Goal: Contribute content: Contribute content

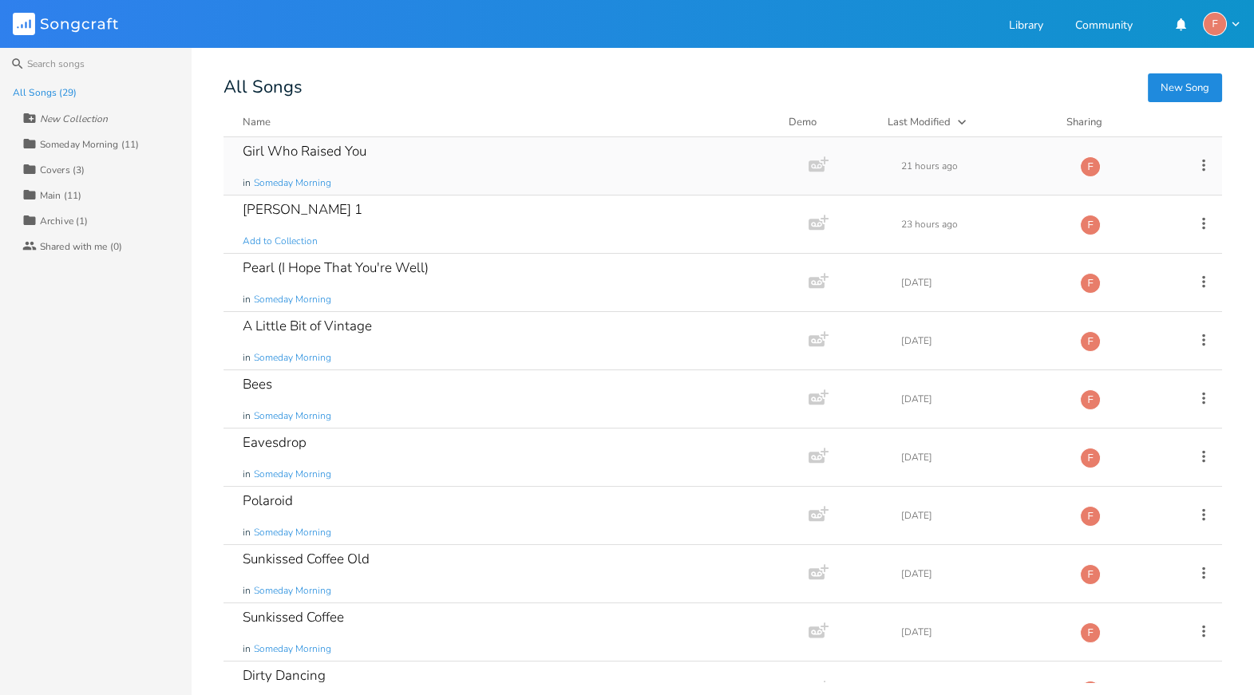
click at [367, 157] on div "Girl Who Raised You in Someday Morning" at bounding box center [513, 165] width 540 height 57
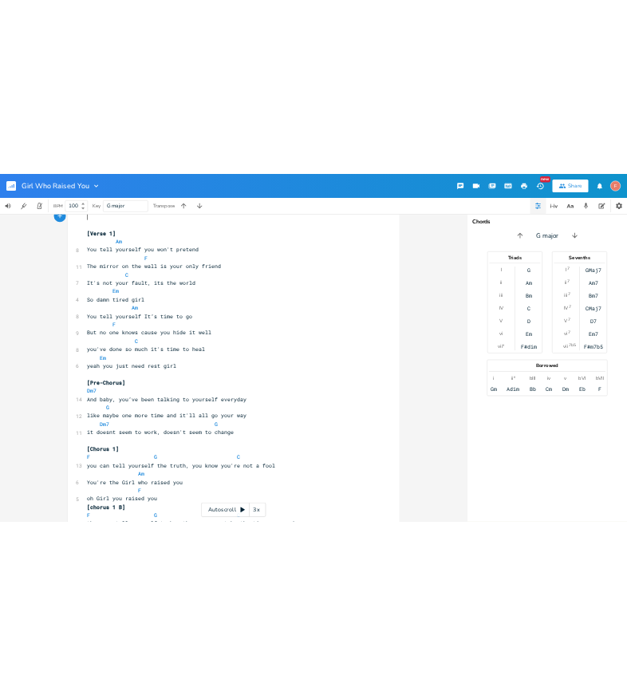
scroll to position [315, 0]
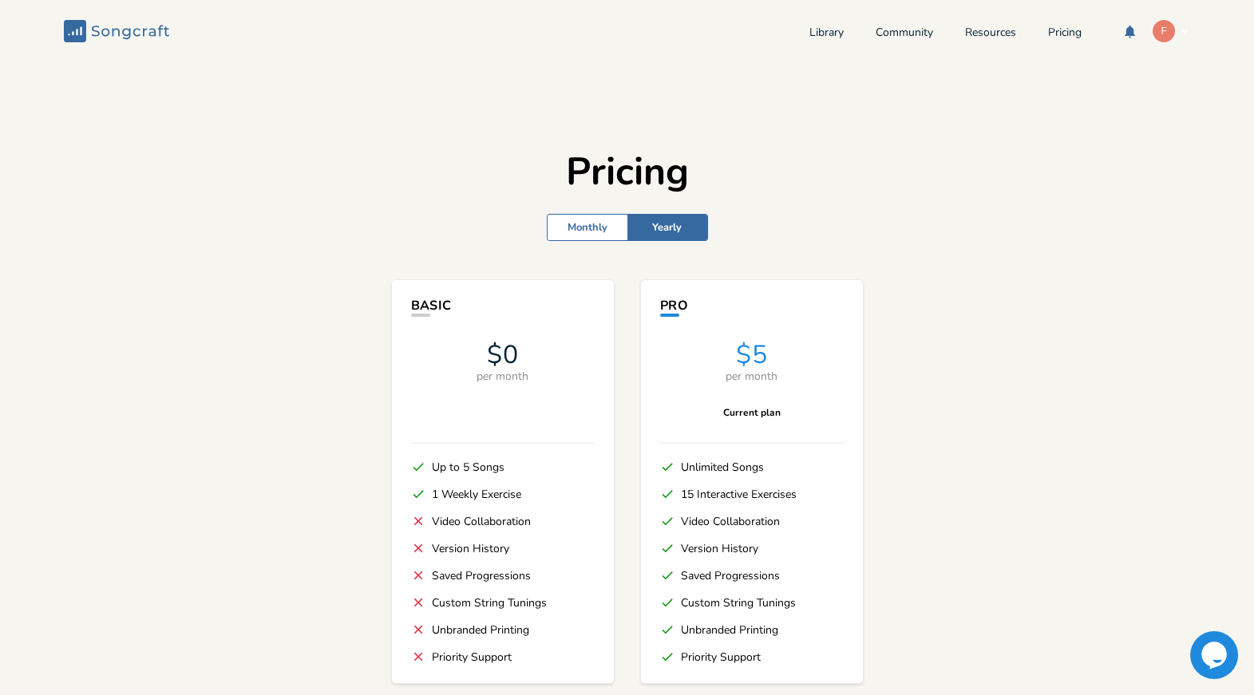
click at [815, 23] on div "Library Community Resources Pricing F" at bounding box center [999, 31] width 381 height 24
click at [817, 30] on link "Library" at bounding box center [826, 34] width 34 height 14
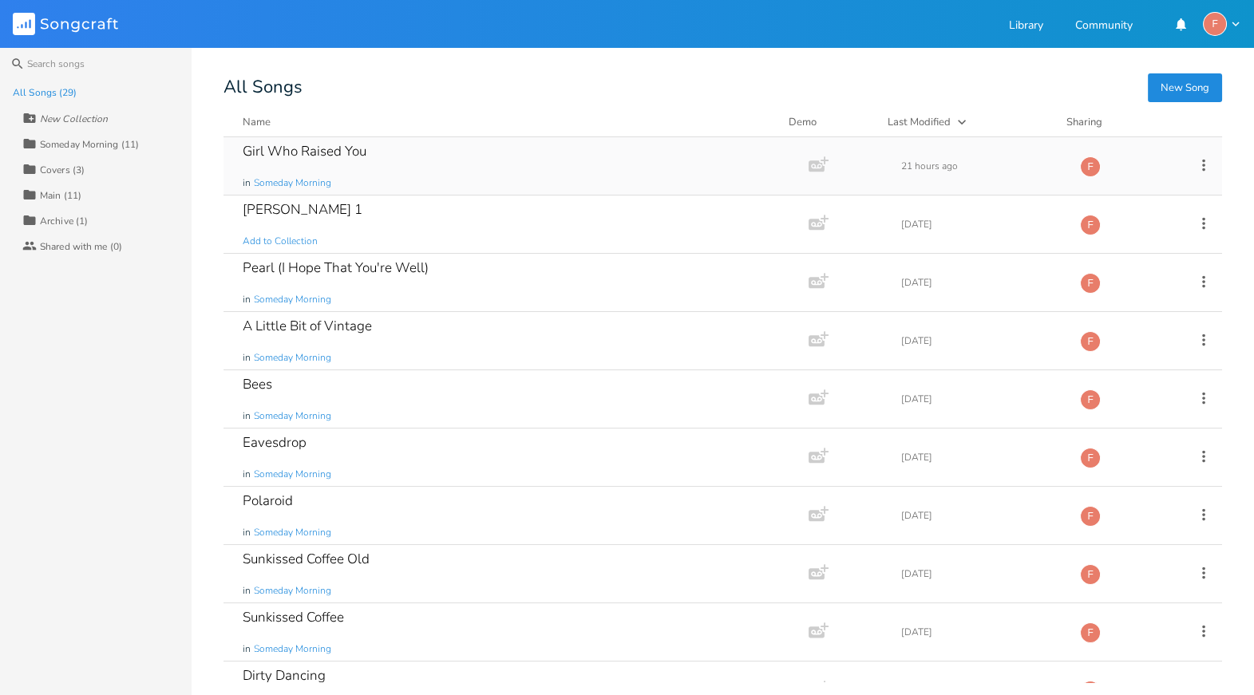
click at [346, 147] on div "Girl Who Raised You" at bounding box center [305, 151] width 124 height 14
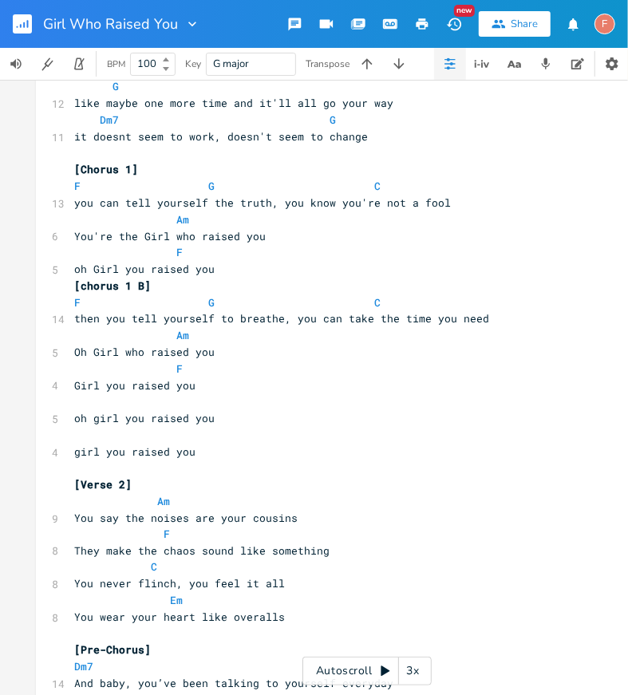
scroll to position [697, 0]
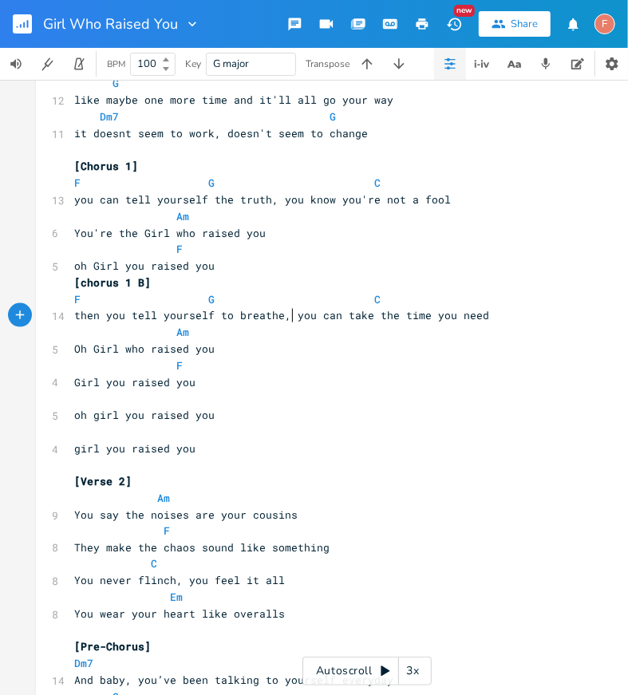
click at [289, 318] on span "then you tell yourself to breathe, you can take the time you need" at bounding box center [281, 315] width 415 height 14
drag, startPoint x: 287, startPoint y: 316, endPoint x: 376, endPoint y: 312, distance: 88.7
click at [376, 312] on span "then you tell yourself to breathe, you can take the time you need" at bounding box center [281, 315] width 415 height 14
type textarea "tako a"
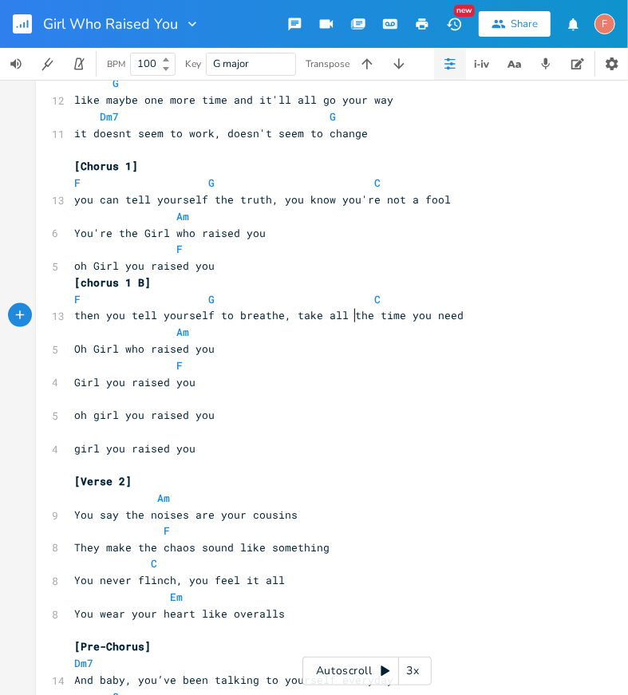
type textarea "e all t"
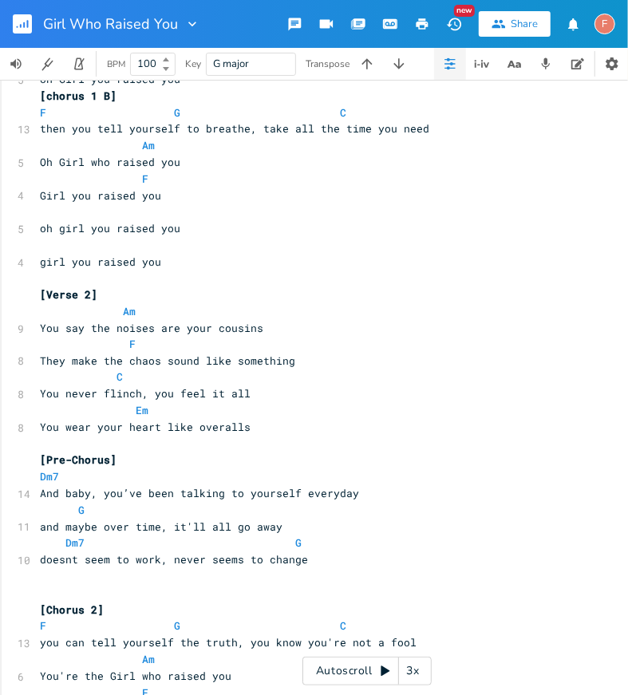
scroll to position [883, 0]
type textarea "you can take t"
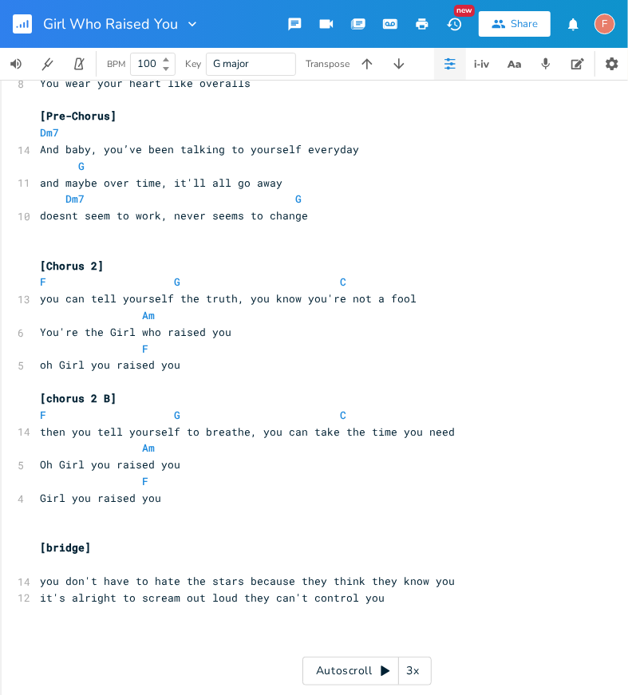
scroll to position [1262, 0]
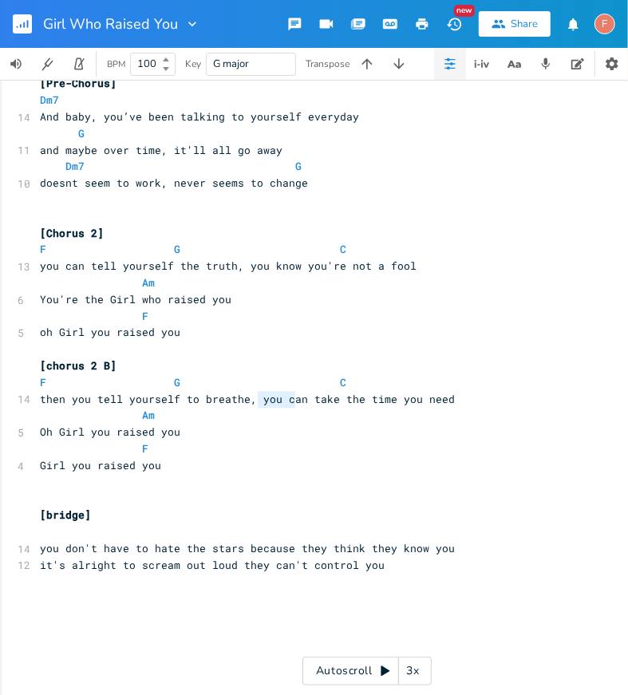
type textarea "you can"
drag, startPoint x: 251, startPoint y: 400, endPoint x: 297, endPoint y: 404, distance: 45.7
click at [297, 404] on span "then you tell yourself to breathe, you can take the time you need" at bounding box center [247, 399] width 415 height 14
type textarea "all"
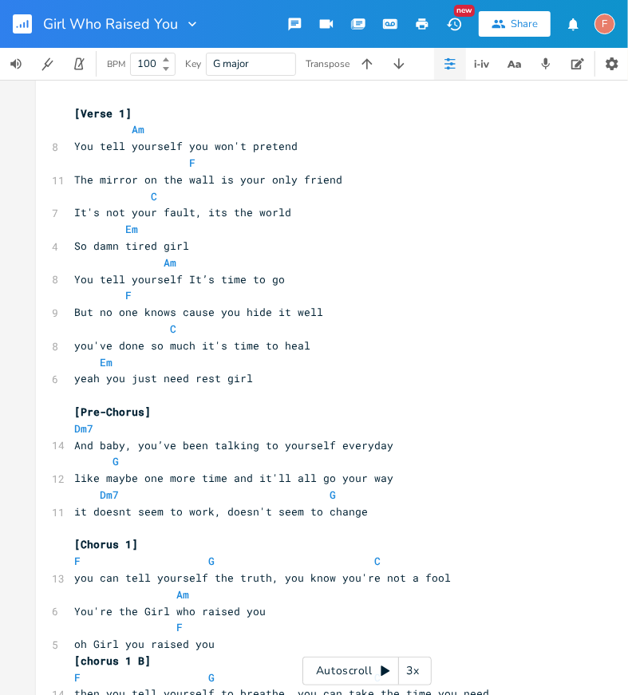
scroll to position [272, 0]
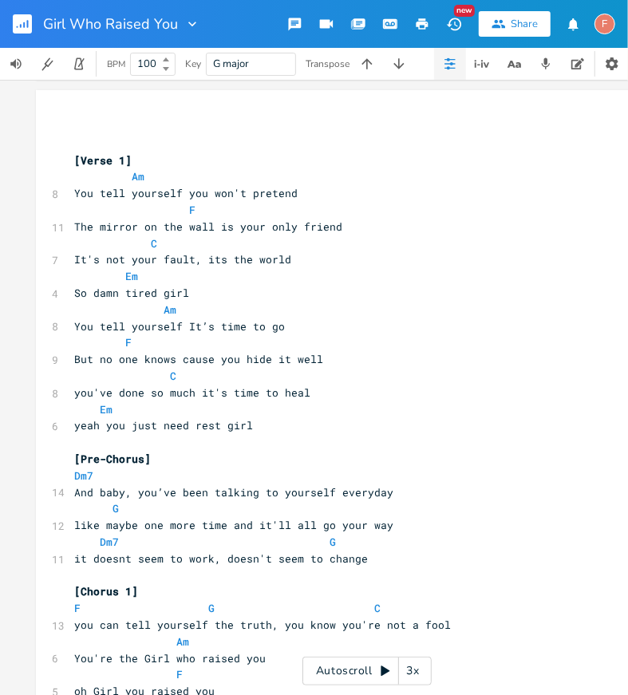
click at [124, 361] on span "But no one knows cause you hide it well" at bounding box center [198, 359] width 249 height 14
type textarea "one"
click at [124, 361] on span "But no one knows cause you hide it well" at bounding box center [198, 359] width 249 height 14
type textarea "bodh"
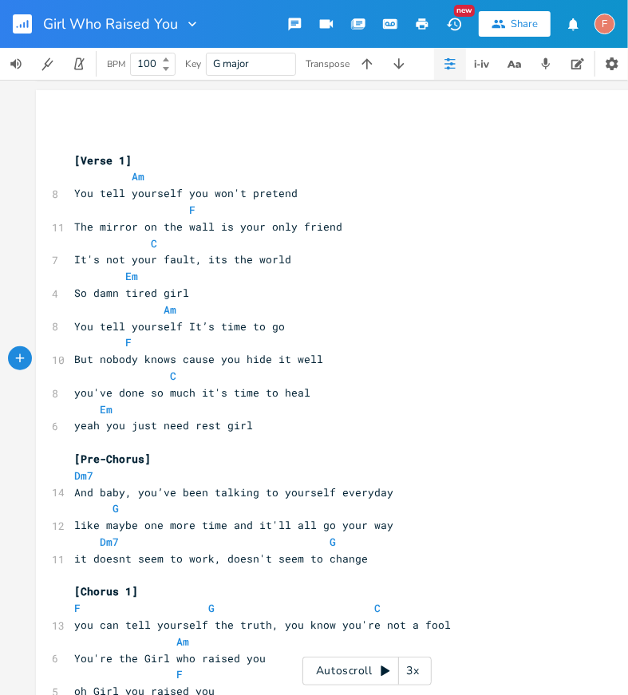
type textarea "y"
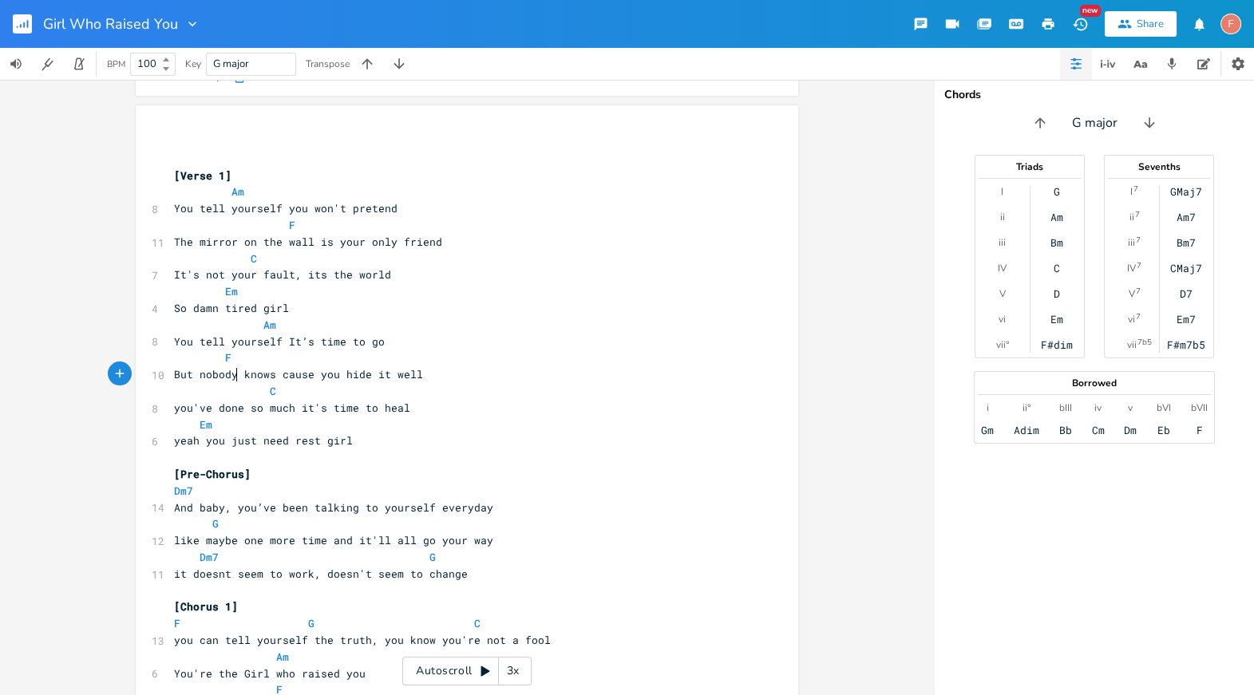
scroll to position [259, 0]
click at [487, 671] on icon at bounding box center [484, 671] width 9 height 10
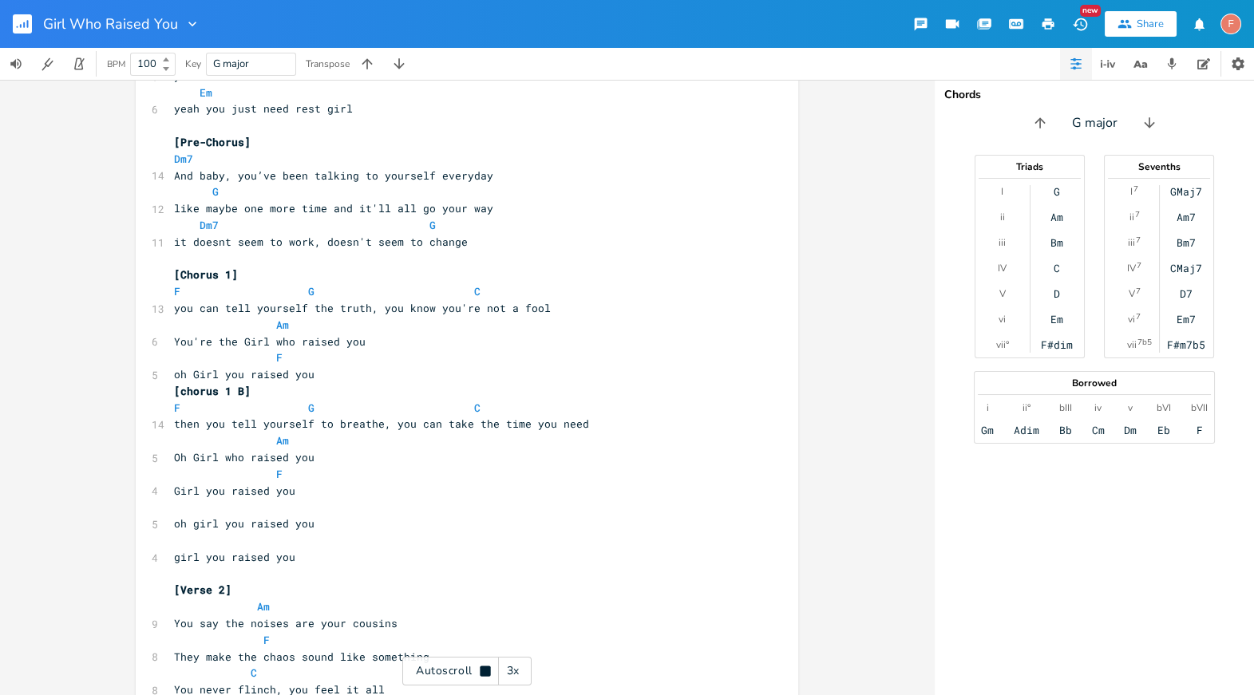
scroll to position [0, 0]
click at [504, 303] on span "you can tell yourself the truth, you know you're not a fool" at bounding box center [362, 308] width 377 height 14
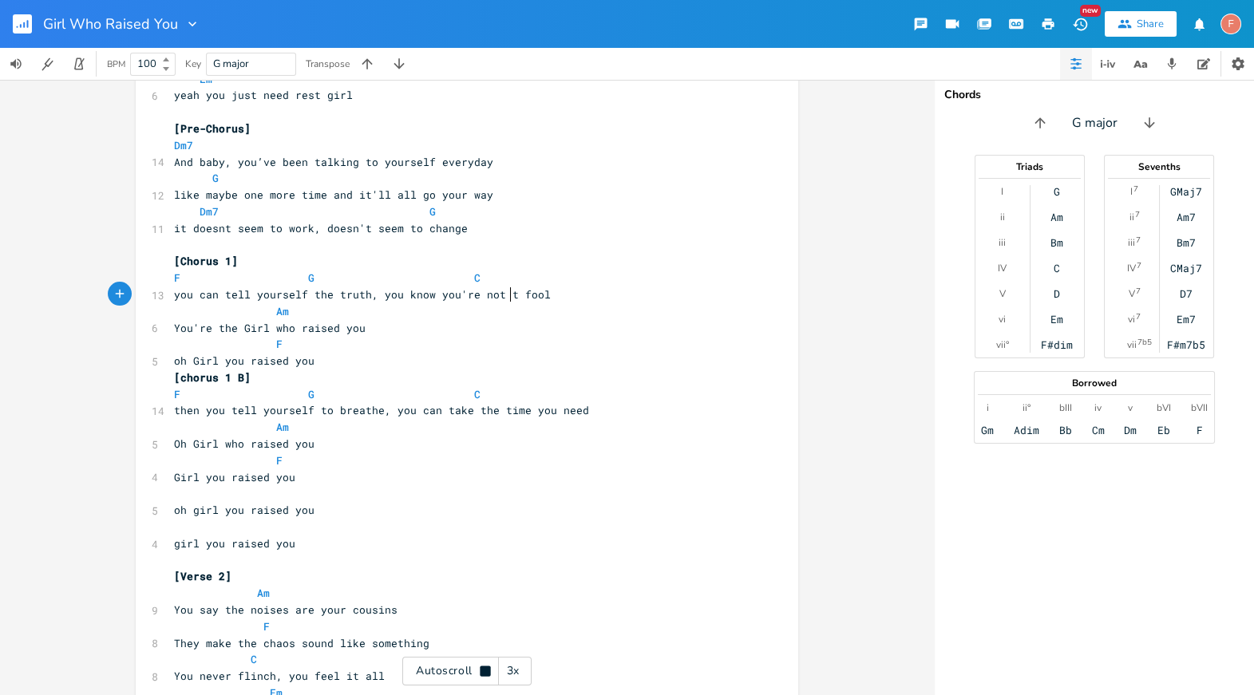
scroll to position [0, 8]
type textarea "the"
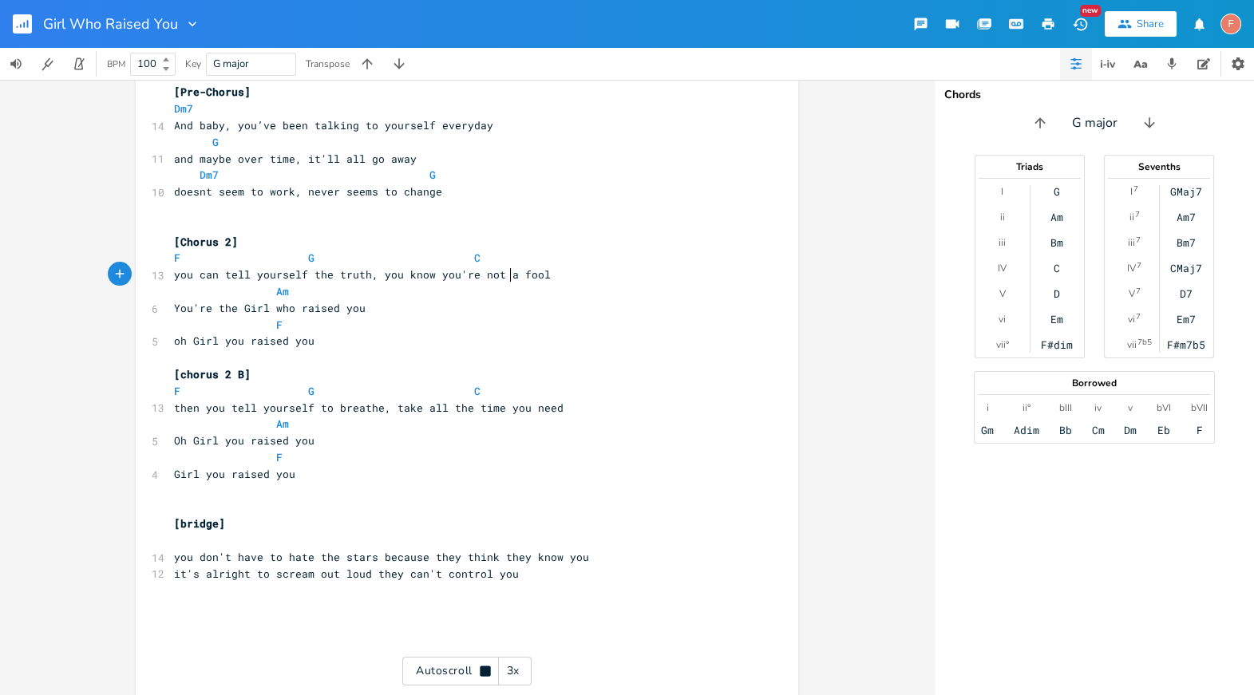
click at [503, 280] on pre "you can tell yourself the truth, you know you're not a fool" at bounding box center [459, 275] width 576 height 17
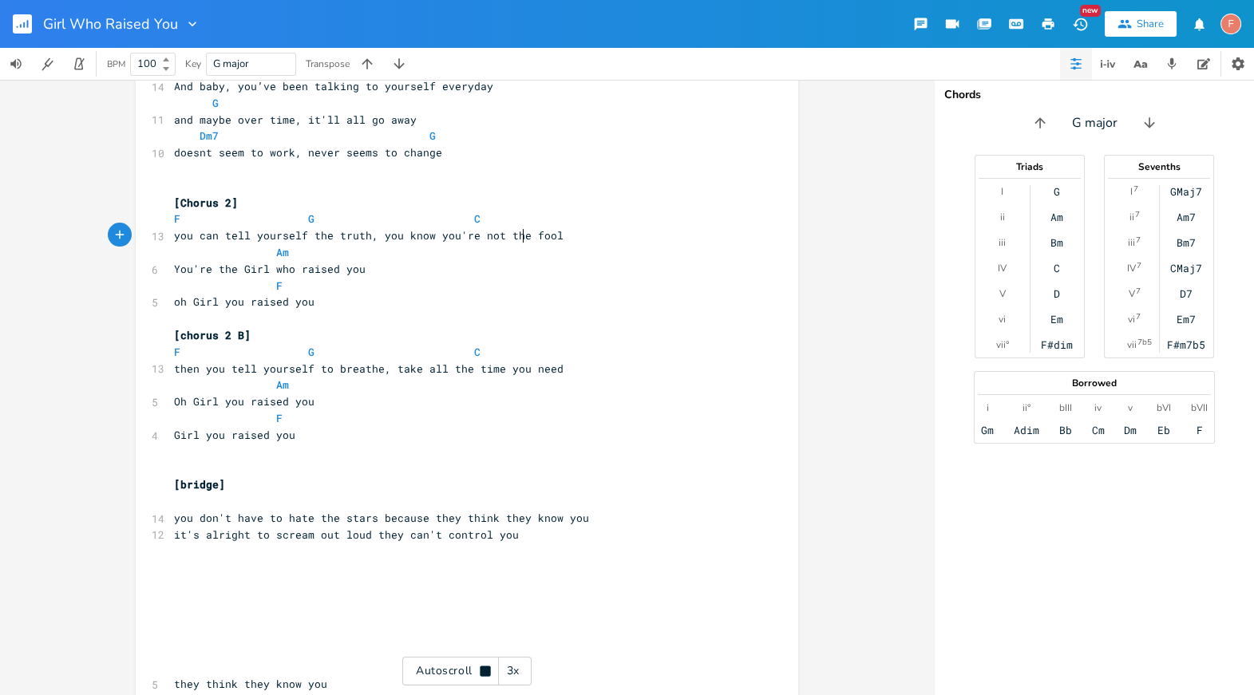
scroll to position [1293, 0]
type textarea "the"
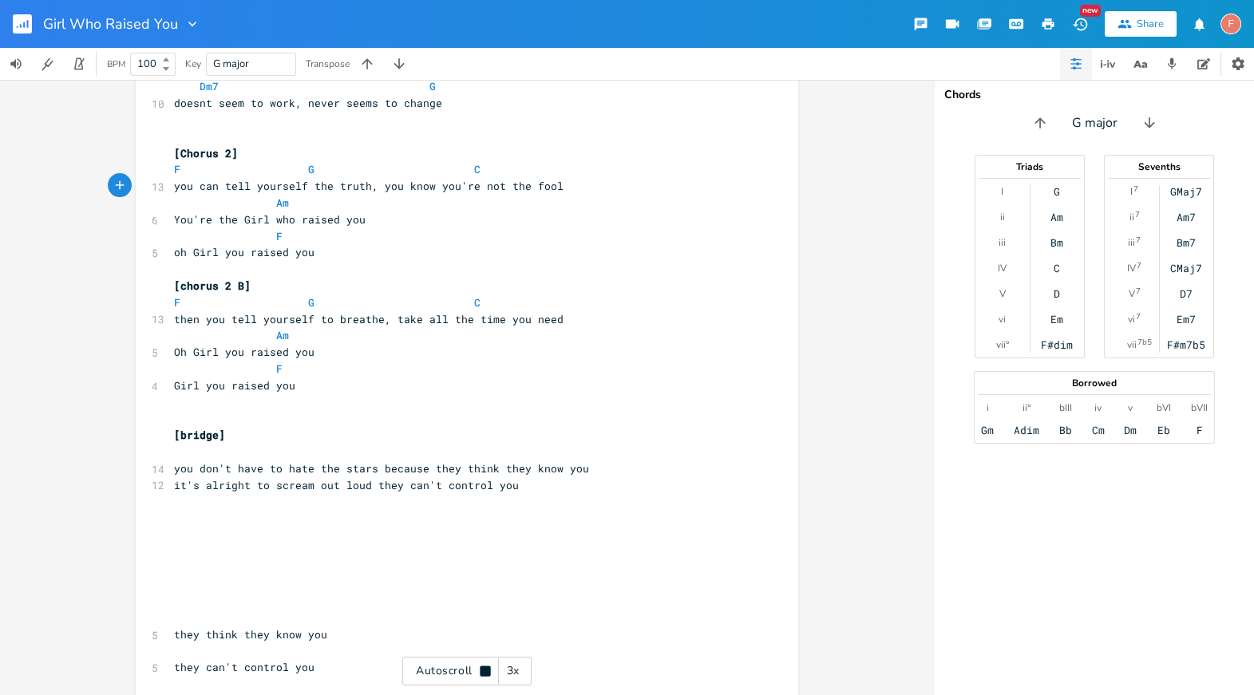
click at [487, 672] on icon at bounding box center [485, 670] width 10 height 10
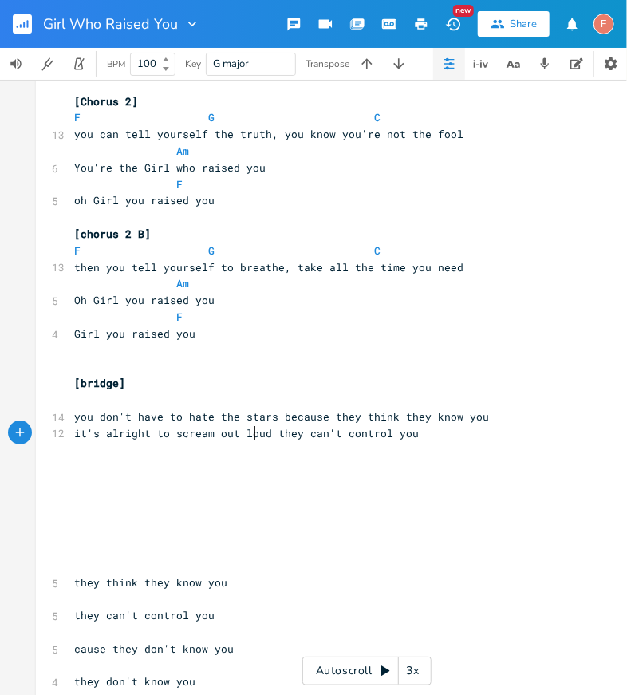
scroll to position [0, 0]
click at [250, 431] on span "it's alright to scream out loud they can't control you" at bounding box center [246, 433] width 345 height 14
click at [518, 417] on pre "you don't have to hate the stars because they think they know you" at bounding box center [359, 417] width 576 height 17
click at [470, 440] on div "​ ​ [Verse 1] Am 8 You tell yourself you won't pretend F 11 The mirror on the w…" at bounding box center [359, 251] width 576 height 2506
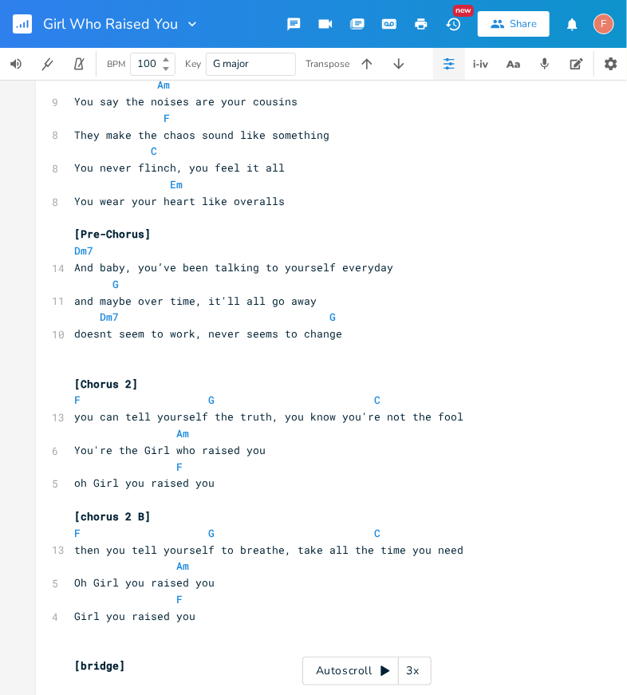
scroll to position [1189, 0]
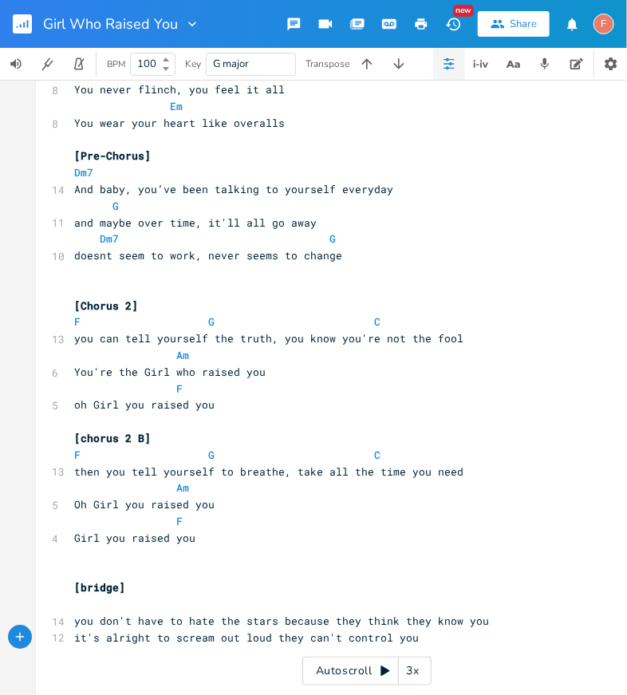
click at [439, 276] on pre "​" at bounding box center [359, 272] width 576 height 17
click at [440, 207] on pre "G" at bounding box center [359, 206] width 576 height 17
click at [428, 399] on pre "oh Girl you raised you" at bounding box center [359, 405] width 576 height 17
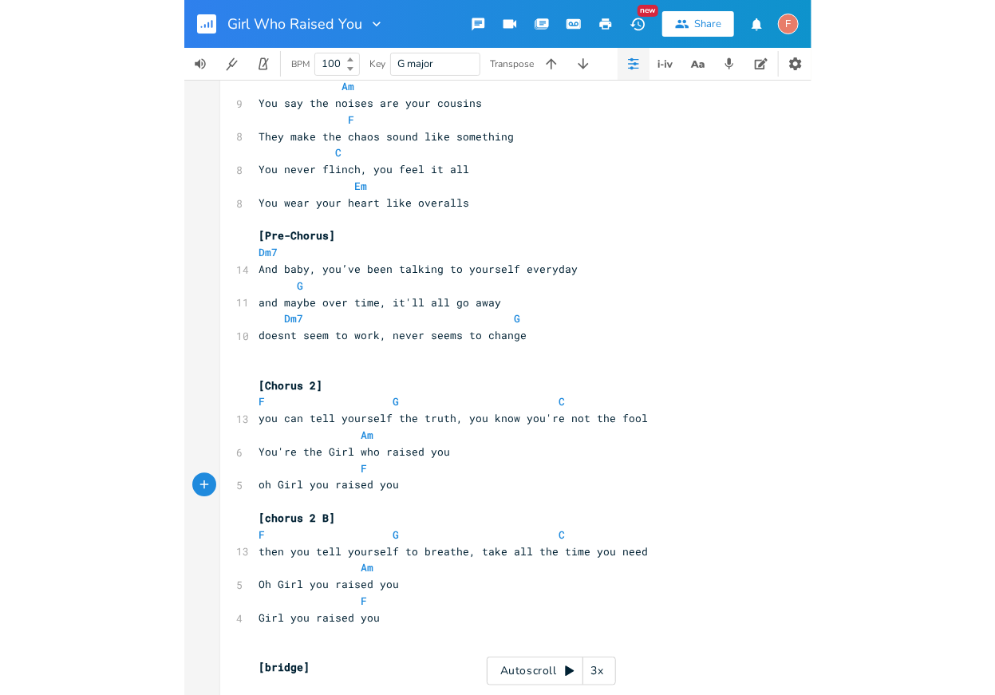
scroll to position [1099, 0]
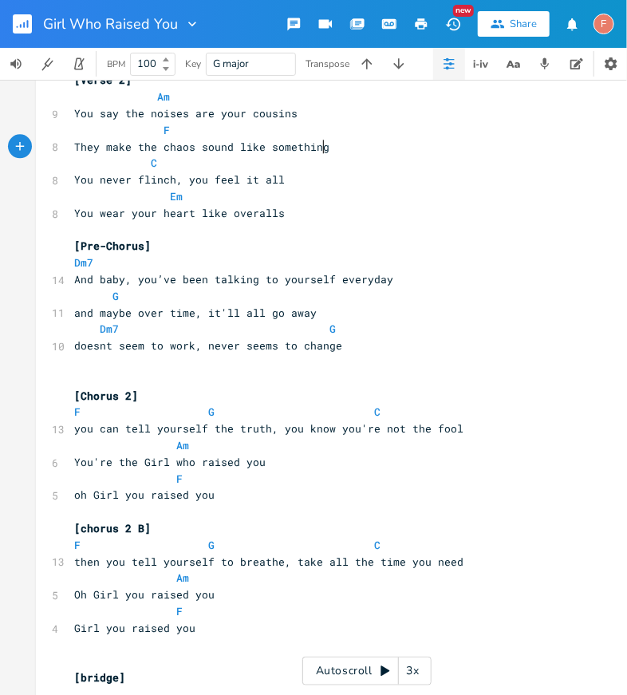
click at [352, 143] on pre "They make the chaos sound like something" at bounding box center [359, 147] width 576 height 17
click at [327, 188] on pre "Em" at bounding box center [359, 196] width 576 height 17
click at [142, 178] on span "You never flinch, you feel it all" at bounding box center [179, 179] width 211 height 14
type textarea "flinch"
click at [142, 178] on span "You never flinch, you feel it all" at bounding box center [179, 179] width 211 height 14
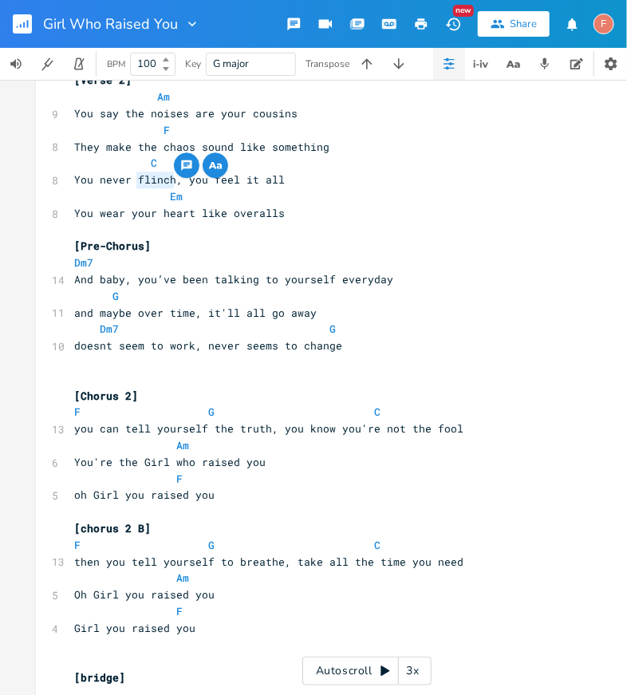
click at [342, 175] on pre "You never flinch, you feel it all" at bounding box center [359, 180] width 576 height 17
click at [353, 178] on pre "You never flinch, you feel it all" at bounding box center [359, 180] width 576 height 17
click at [152, 175] on span "You never flinch, you feel it all" at bounding box center [179, 179] width 211 height 14
type textarea "flinch"
click at [152, 175] on span "You never flinch, you feel it all" at bounding box center [179, 179] width 211 height 14
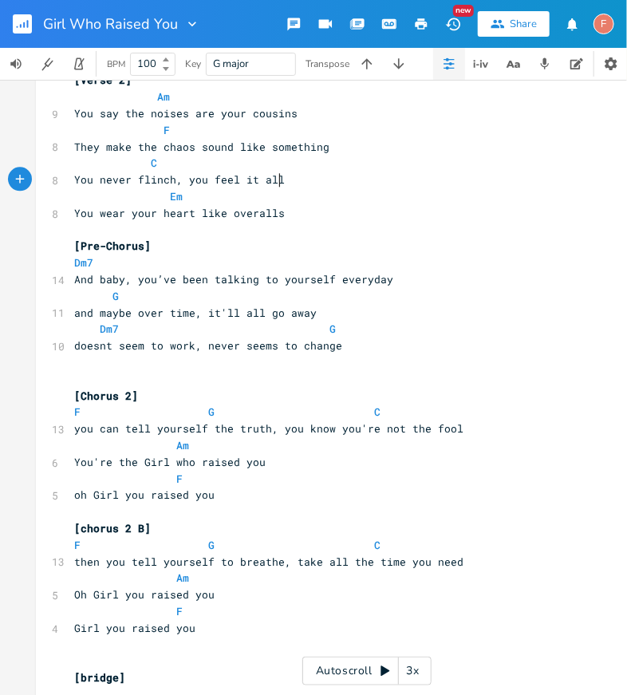
click at [374, 185] on pre "You never flinch, you feel it all" at bounding box center [359, 180] width 576 height 17
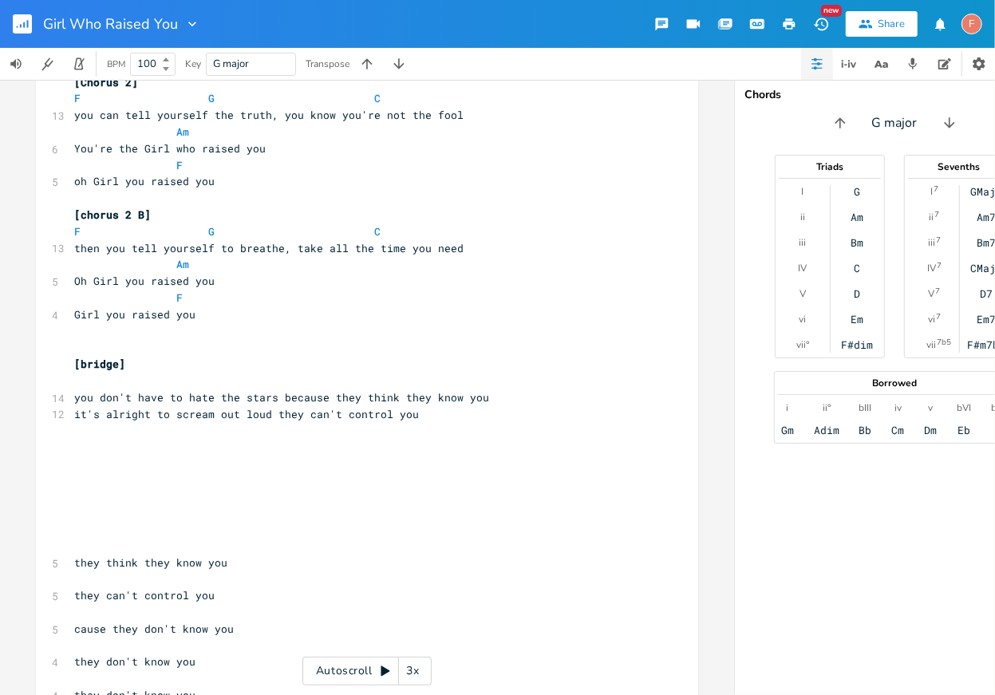
scroll to position [1514, 0]
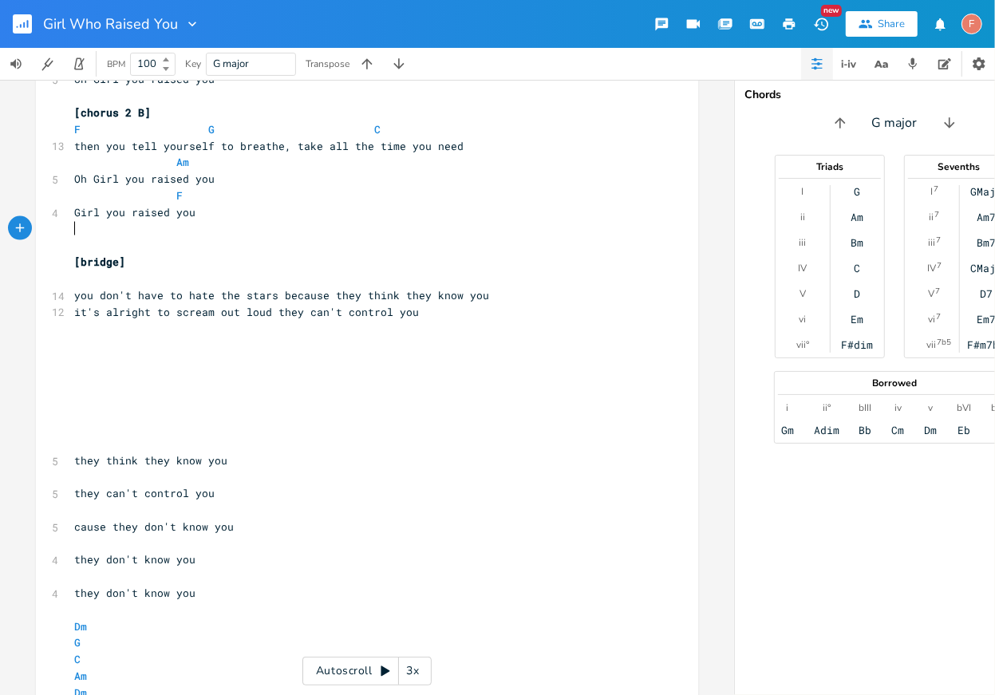
click at [240, 223] on pre "​" at bounding box center [359, 229] width 576 height 17
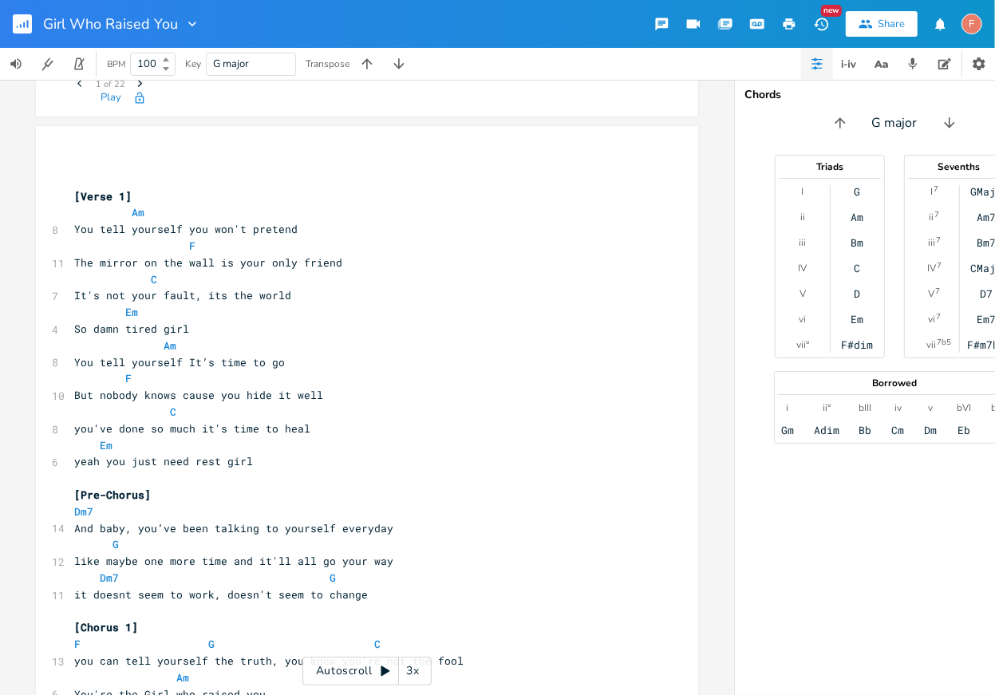
scroll to position [107, 0]
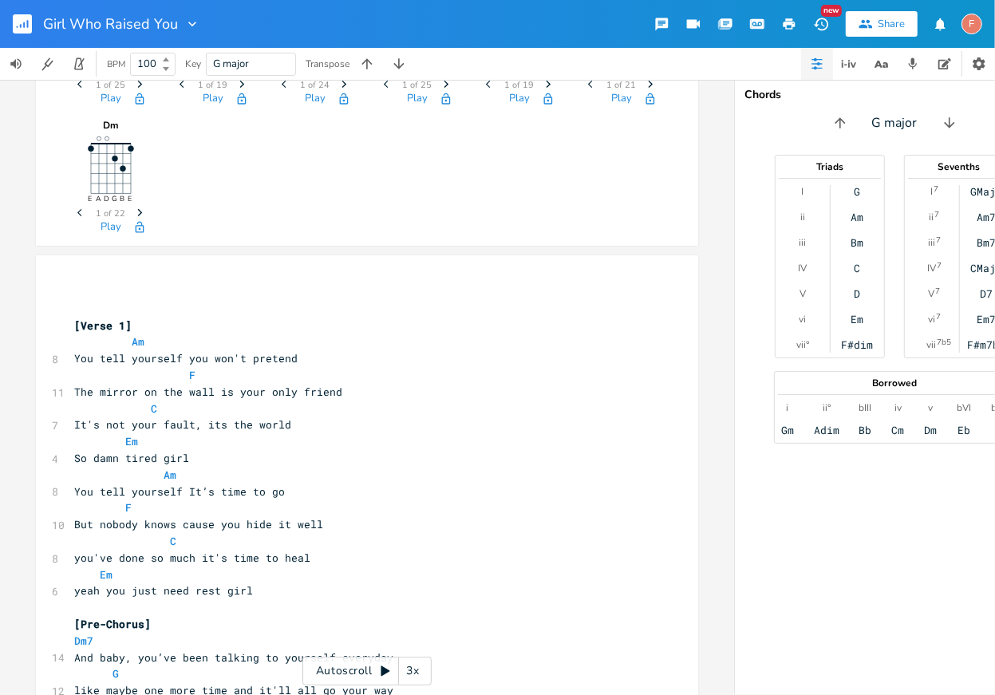
type textarea "[Lorem 6] Ip Dol sita consecte adi eli's doeiusm T Inc utlabo et dol magn al en…"
click at [71, 326] on pre "[Verse 1]" at bounding box center [359, 326] width 576 height 17
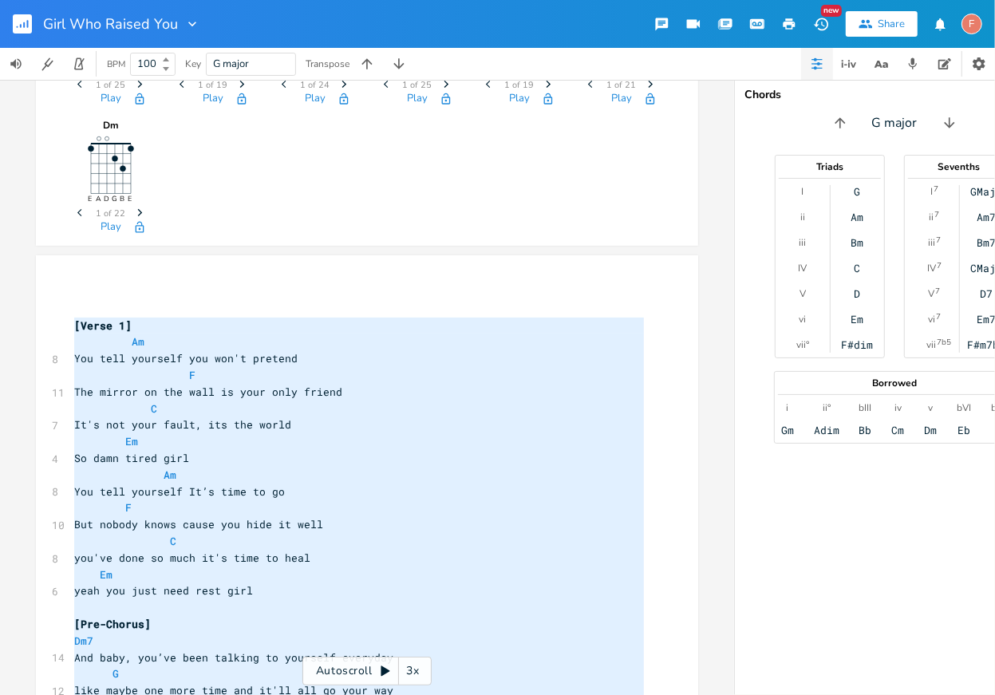
click at [332, 475] on pre "Am" at bounding box center [359, 475] width 576 height 17
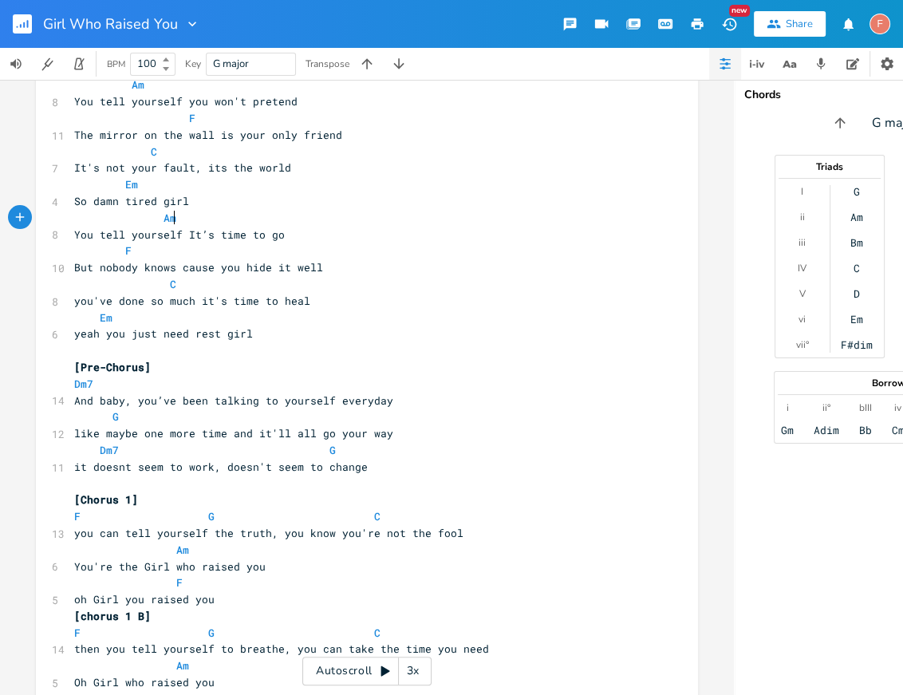
scroll to position [348, 0]
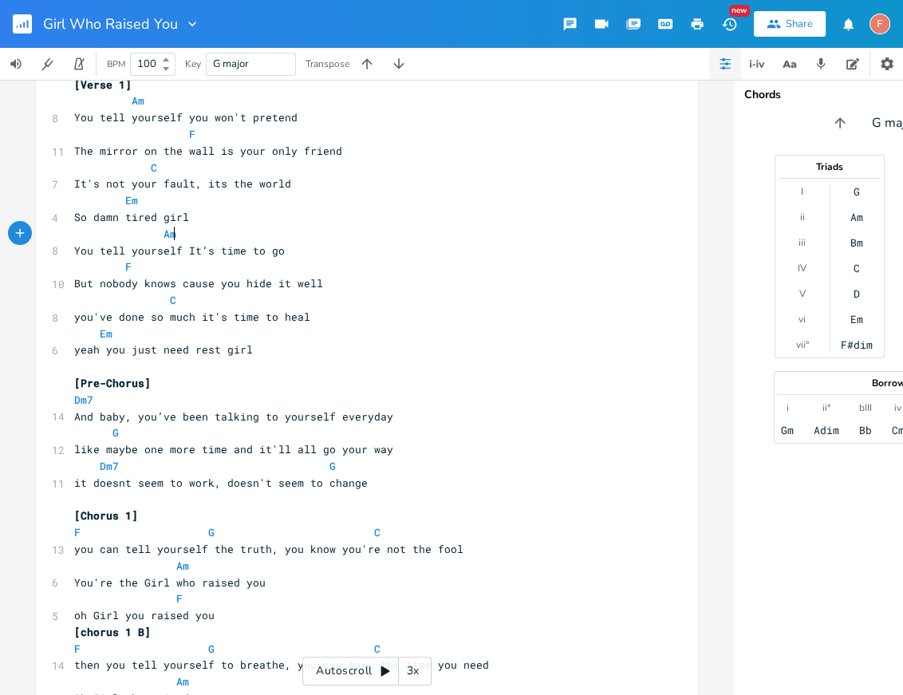
click at [187, 251] on span "You tell yourself It’s time to go" at bounding box center [179, 250] width 211 height 14
type textarea "i"
click at [385, 328] on pre "Em" at bounding box center [359, 334] width 576 height 17
click at [369, 315] on pre "you've done so much it's time to heal" at bounding box center [359, 317] width 576 height 17
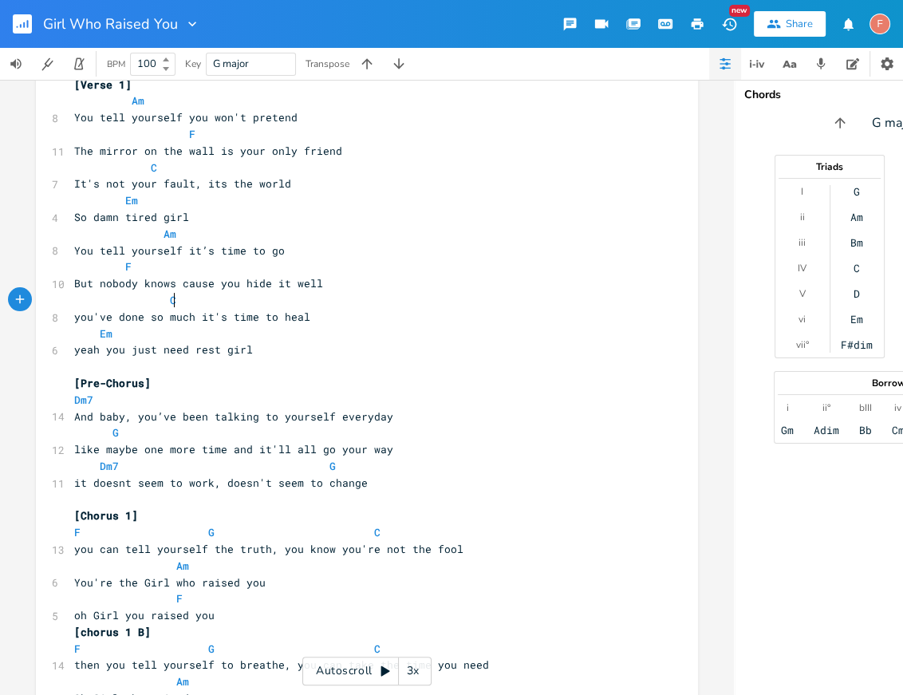
click at [369, 297] on pre "C" at bounding box center [359, 300] width 576 height 17
click at [383, 312] on pre "you've done so much it's time to heal" at bounding box center [359, 317] width 576 height 17
click at [383, 361] on pre "​" at bounding box center [359, 366] width 576 height 17
click at [368, 356] on pre "yeah you just need rest girl" at bounding box center [359, 350] width 576 height 17
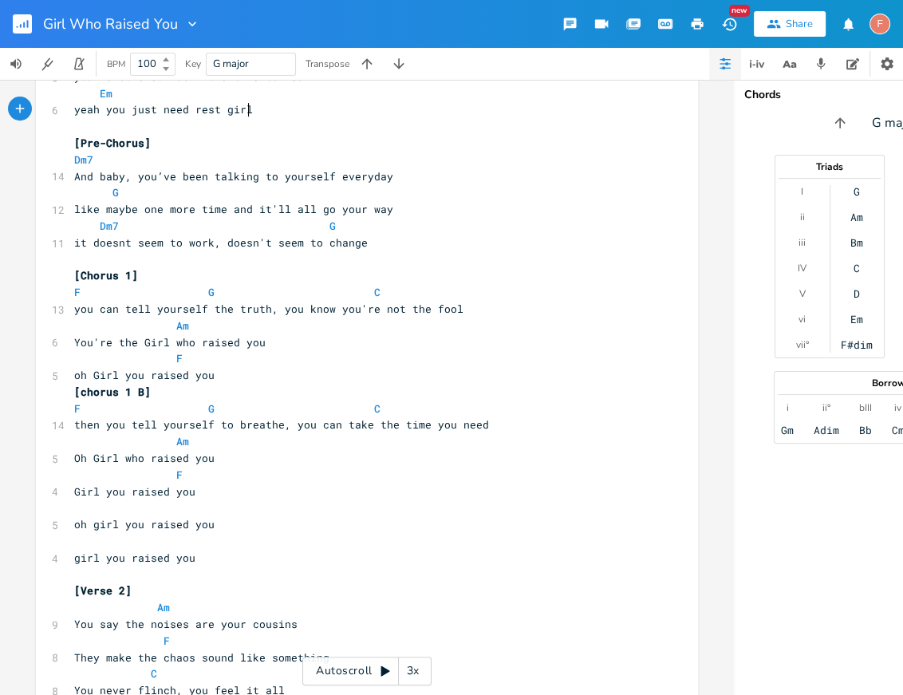
scroll to position [590, 0]
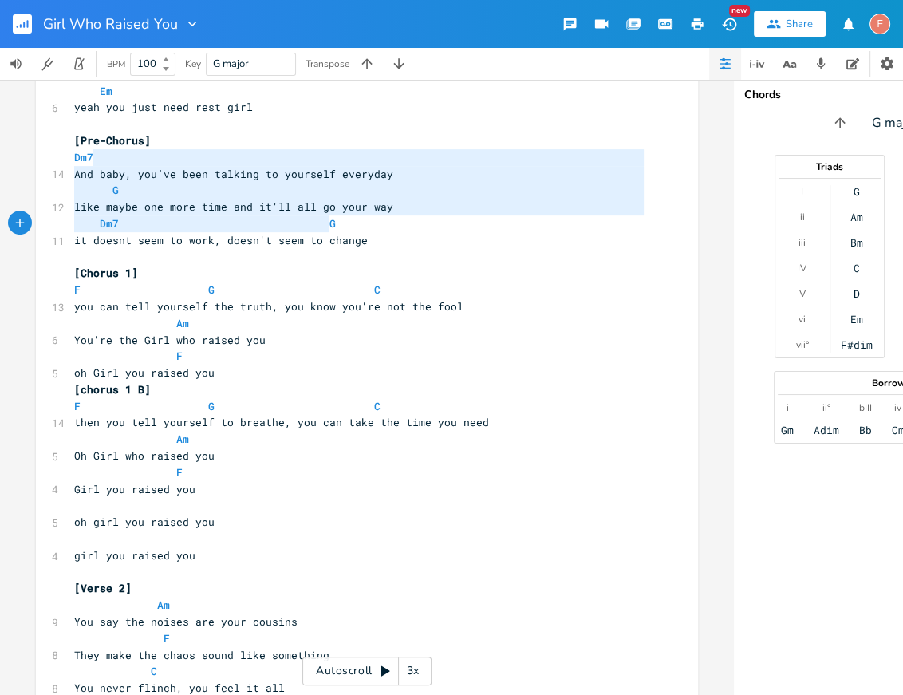
type textarea "And baby, you’ve been talking to yourself everyday G like maybe one more time a…"
drag, startPoint x: 355, startPoint y: 149, endPoint x: 389, endPoint y: 250, distance: 106.2
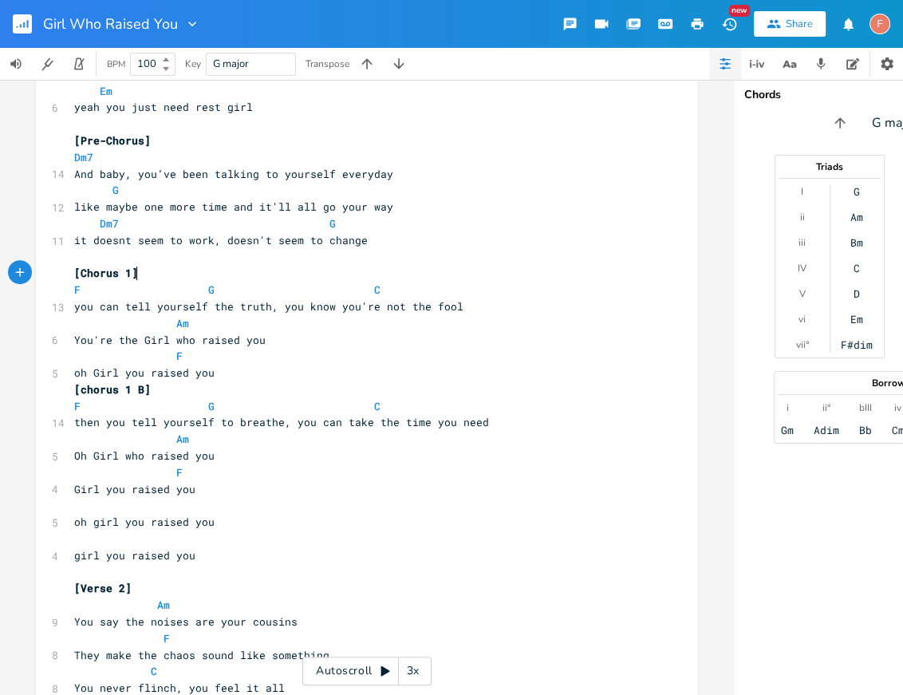
click at [408, 273] on pre "[Chorus 1]" at bounding box center [359, 273] width 576 height 17
click at [396, 242] on pre "it doesnt seem to work, doesn't seem to change" at bounding box center [359, 240] width 576 height 17
click at [542, 420] on pre "then you tell yourself to breathe, you can take the time you need" at bounding box center [359, 422] width 576 height 17
click at [247, 518] on pre "oh girl you raised you" at bounding box center [359, 522] width 576 height 17
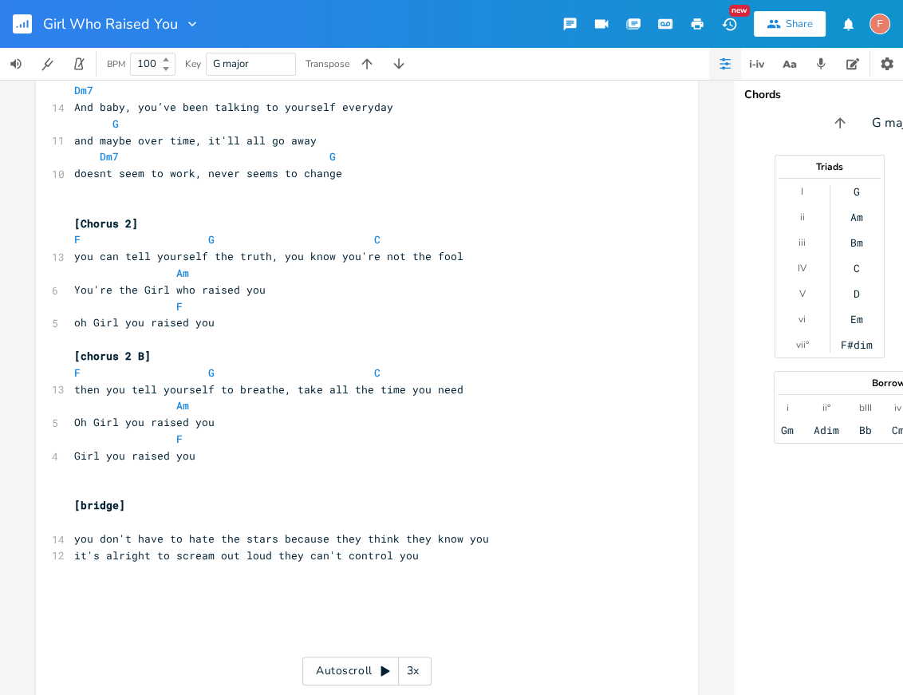
scroll to position [1272, 0]
click at [370, 440] on pre "F" at bounding box center [359, 438] width 576 height 17
click at [355, 452] on pre "Girl you raised you" at bounding box center [359, 455] width 576 height 17
click at [338, 405] on pre "Am" at bounding box center [359, 405] width 576 height 17
click at [234, 465] on pre "​" at bounding box center [359, 472] width 576 height 17
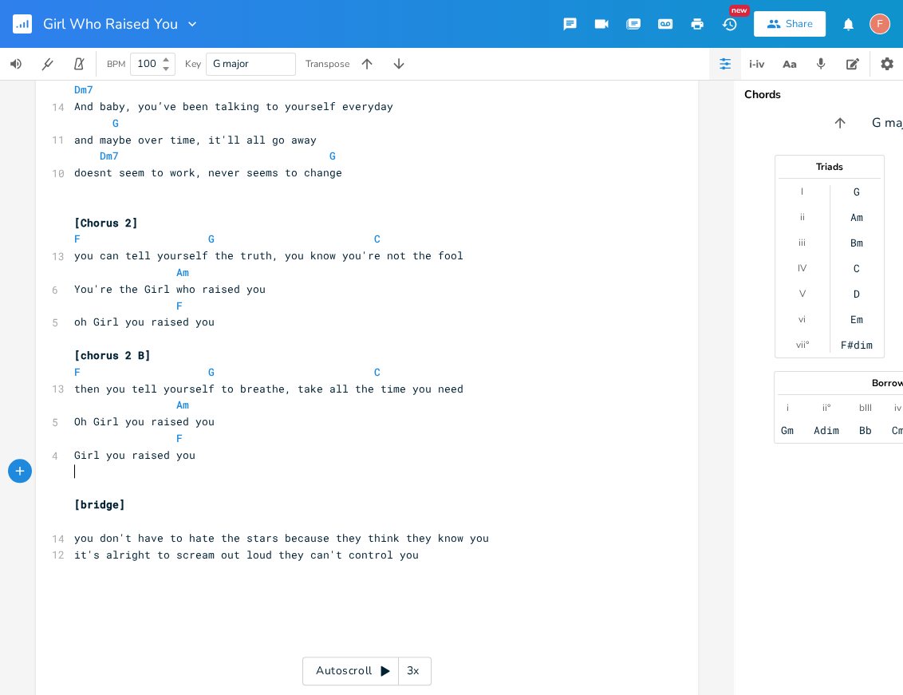
click at [219, 460] on pre "Girl you raised you" at bounding box center [359, 455] width 576 height 17
click at [188, 515] on pre "​" at bounding box center [359, 521] width 576 height 17
click at [180, 504] on pre "[bridge]" at bounding box center [359, 504] width 576 height 17
click at [171, 503] on pre "[bridge]" at bounding box center [359, 504] width 576 height 17
click at [421, 281] on pre "You're the Girl who raised you" at bounding box center [359, 289] width 576 height 17
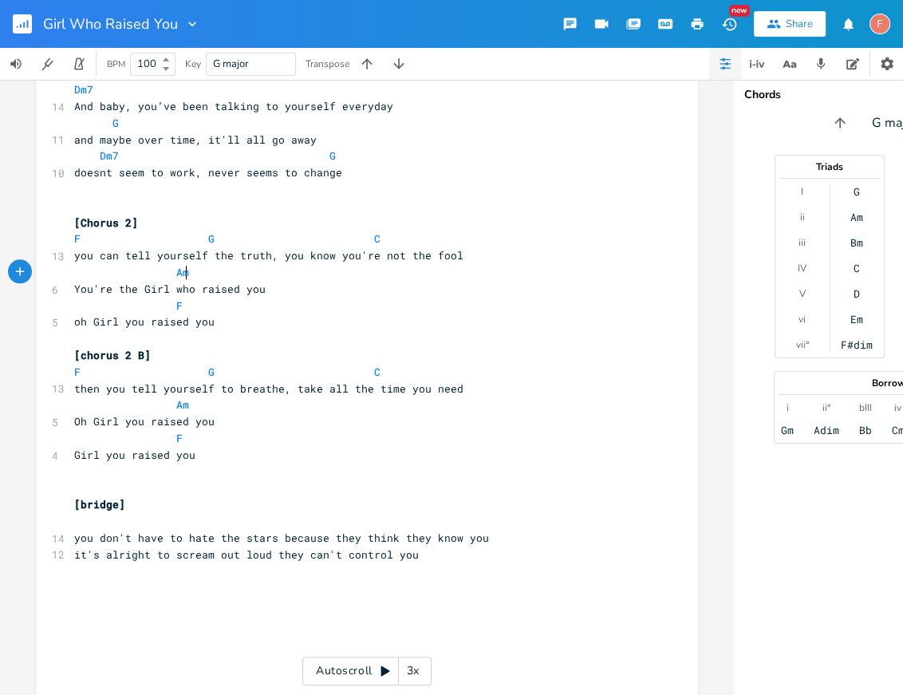
click at [424, 289] on pre "You're the Girl who raised you" at bounding box center [359, 289] width 576 height 17
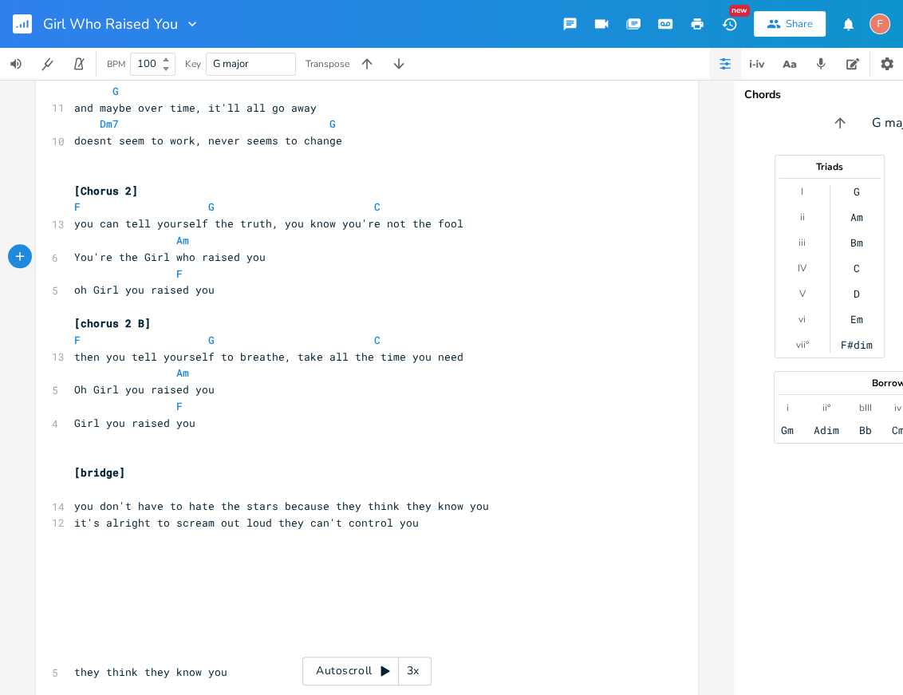
scroll to position [1298, 0]
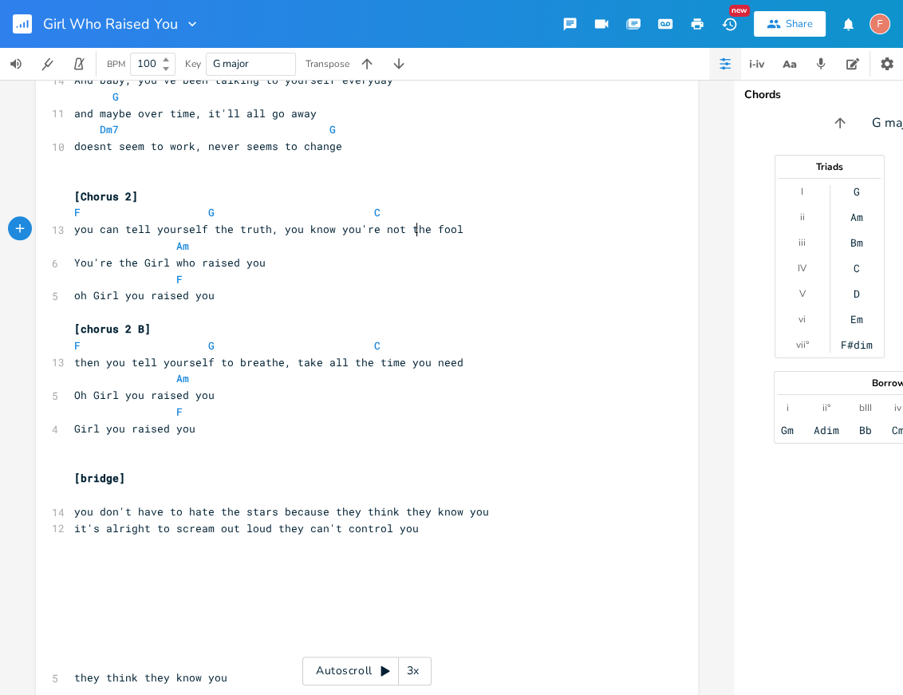
click at [413, 230] on span "you can tell yourself the truth, you know you're not the fool" at bounding box center [268, 229] width 389 height 14
type textarea "a"
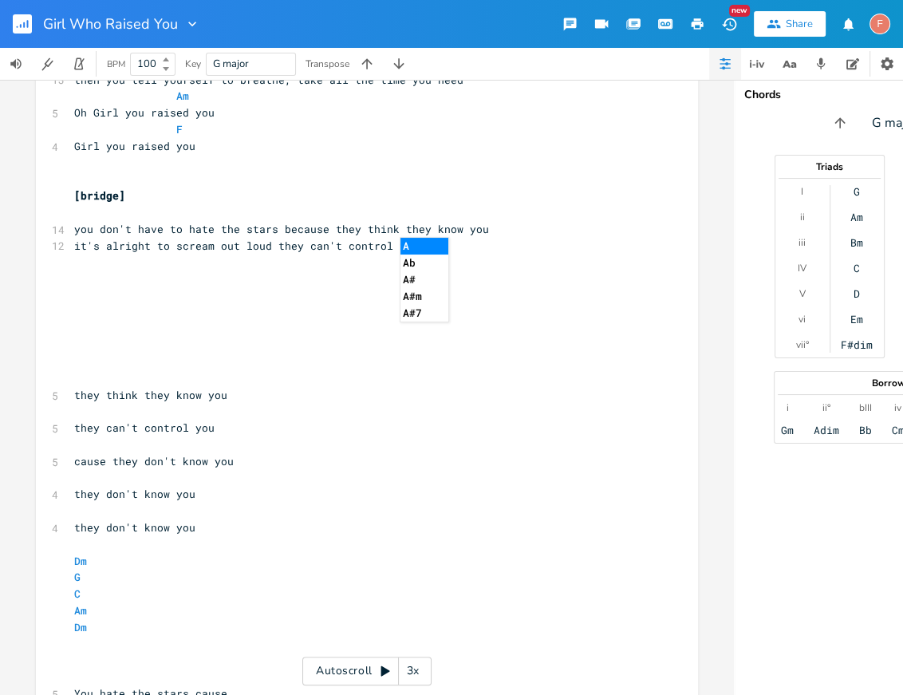
click at [384, 472] on pre "​" at bounding box center [359, 478] width 576 height 17
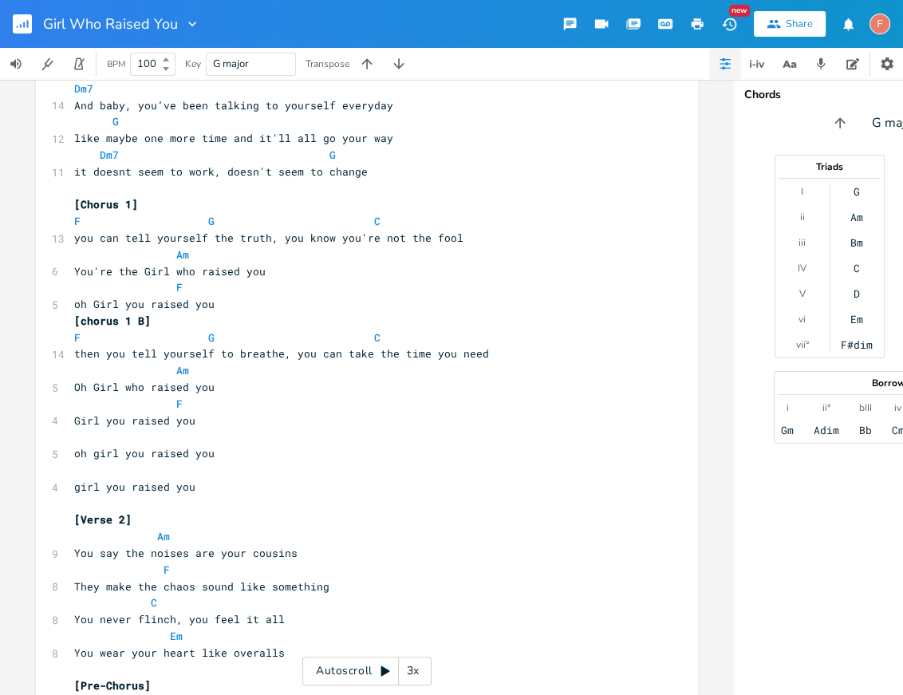
scroll to position [624, 0]
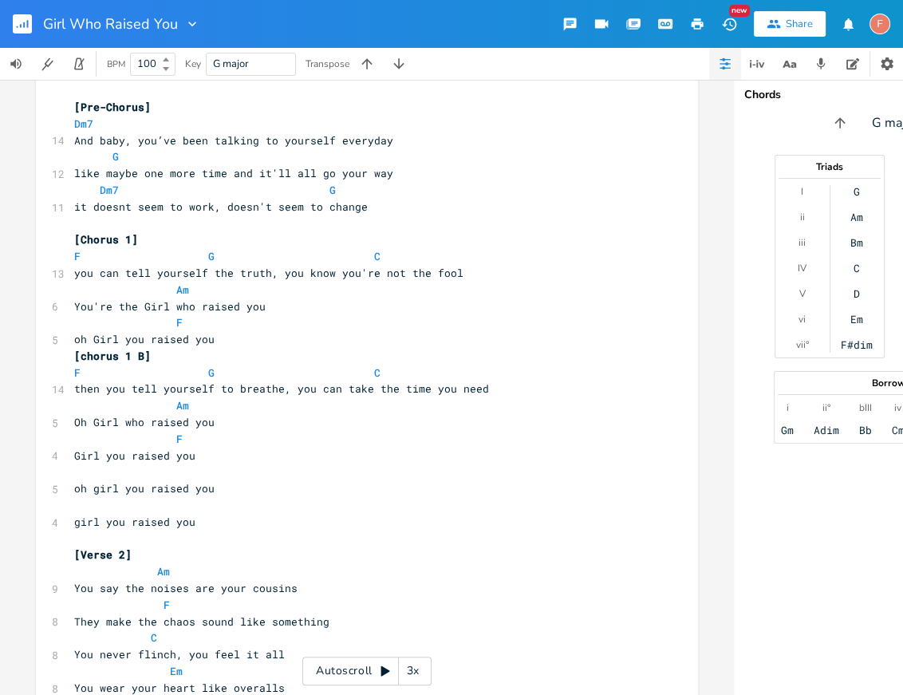
click at [411, 275] on span "you can tell yourself the truth, you know you're not the fool" at bounding box center [268, 273] width 389 height 14
type textarea "a"
click at [350, 319] on pre "F" at bounding box center [359, 322] width 576 height 17
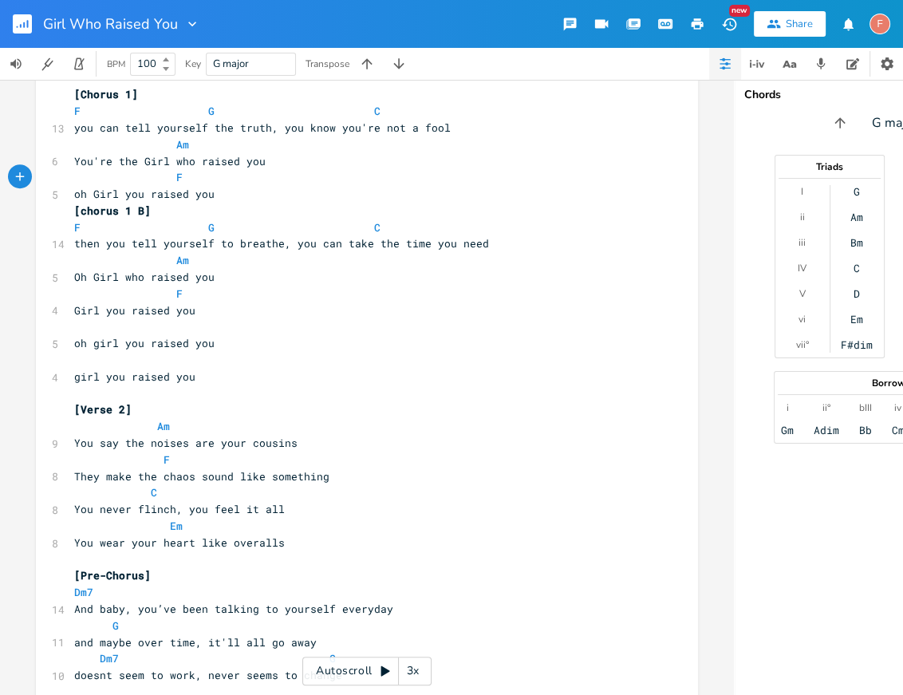
scroll to position [772, 0]
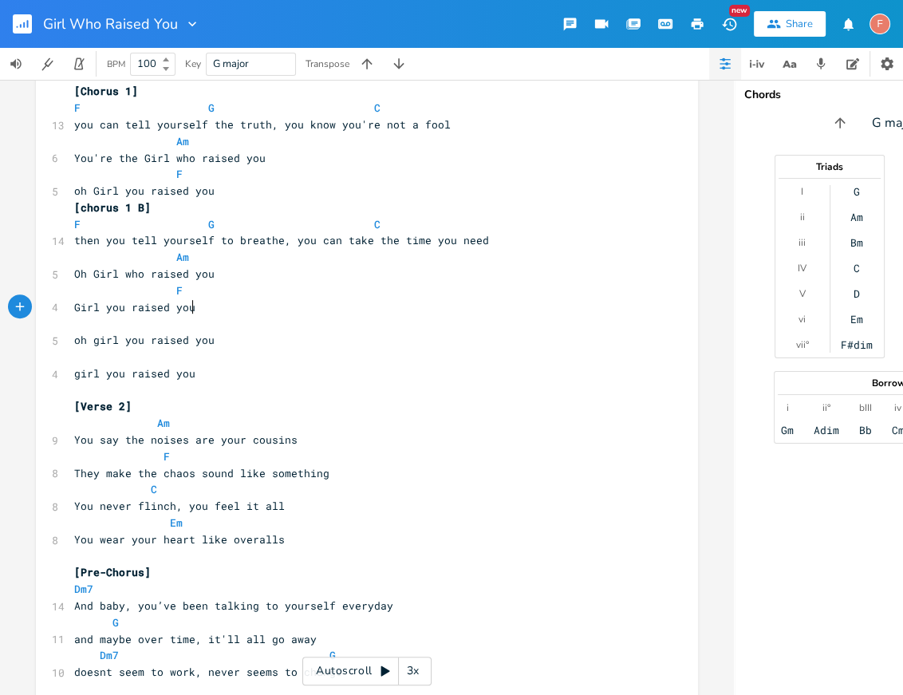
click at [307, 314] on pre "Girl you raised you" at bounding box center [359, 307] width 576 height 17
click at [326, 322] on pre "​" at bounding box center [359, 323] width 576 height 17
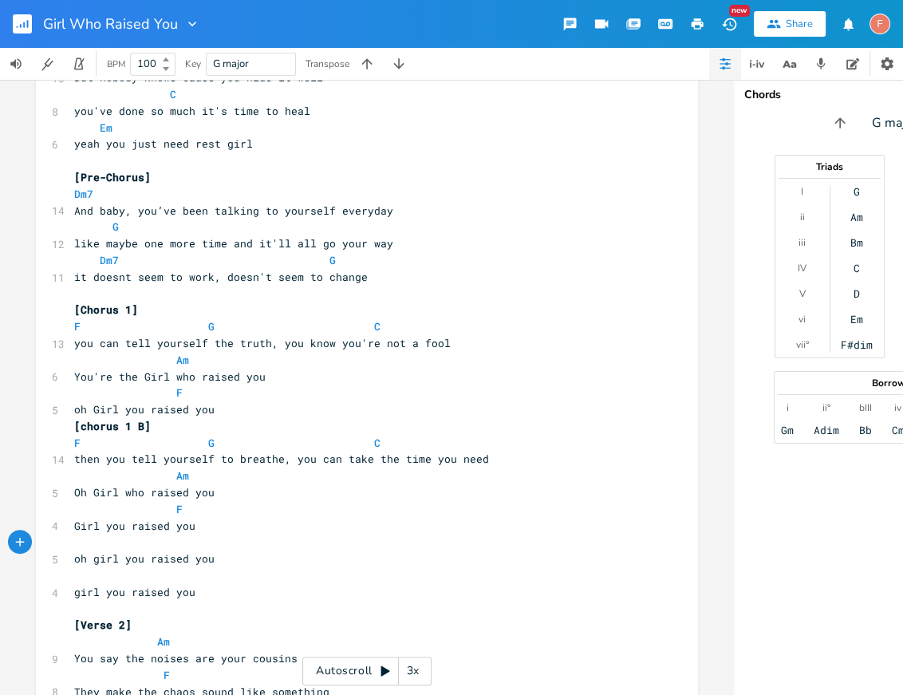
scroll to position [545, 0]
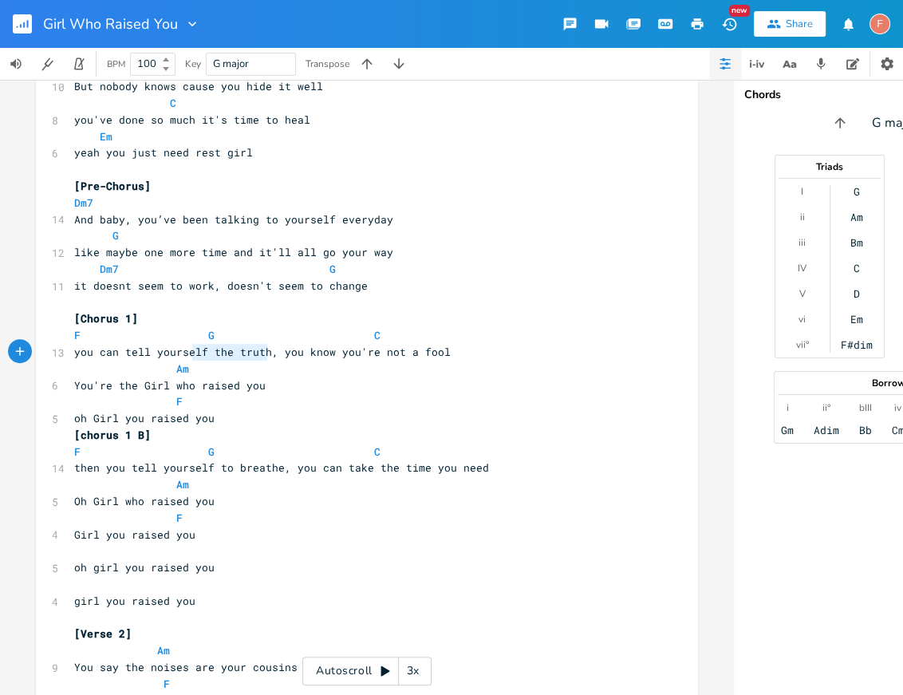
type textarea "rself the truth"
drag, startPoint x: 263, startPoint y: 353, endPoint x: 171, endPoint y: 349, distance: 91.8
click at [171, 349] on span "you can tell yourself the truth, you know you're not a fool" at bounding box center [262, 352] width 377 height 14
click at [497, 472] on pre "then you tell yourself to breathe, you can take the time you need" at bounding box center [359, 468] width 576 height 17
click at [521, 477] on pre "Am" at bounding box center [359, 484] width 576 height 17
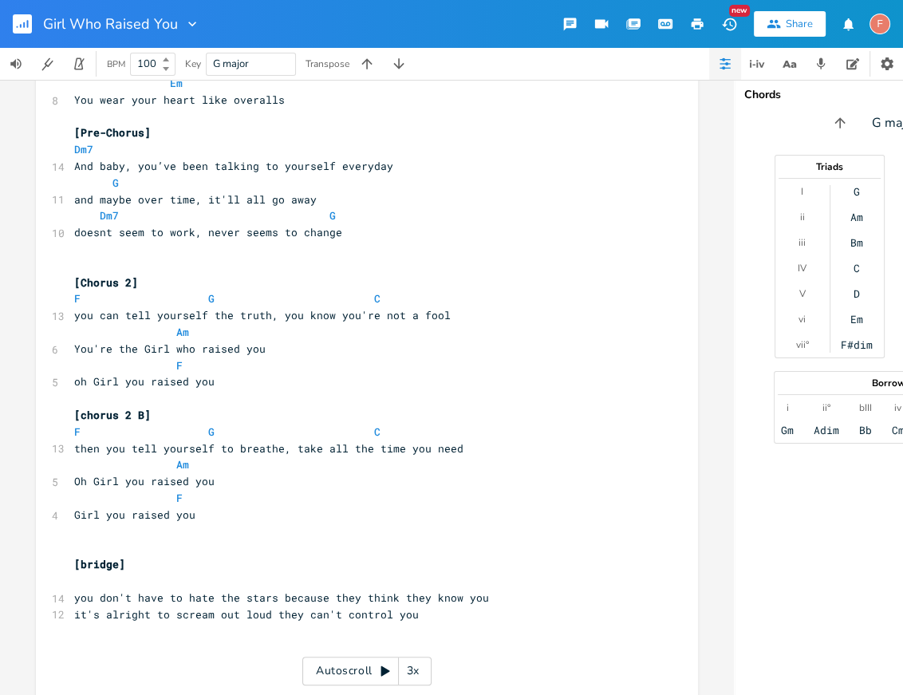
scroll to position [1237, 0]
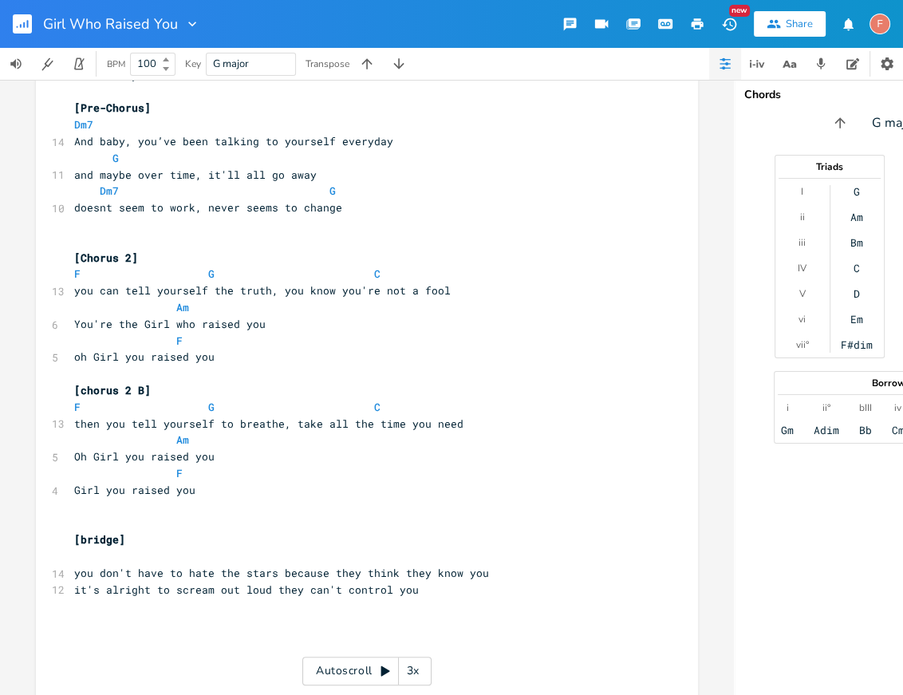
click at [437, 138] on pre "And baby, you’ve been talking to yourself everyday" at bounding box center [359, 141] width 576 height 17
click at [453, 173] on pre "and maybe over time, it'll all go away" at bounding box center [359, 175] width 576 height 17
click at [471, 201] on pre "doesnt seem to work, never seems to change" at bounding box center [359, 207] width 576 height 17
click at [466, 207] on pre "doesnt seem to work, never seems to change" at bounding box center [359, 207] width 576 height 17
click at [505, 270] on pre "F G C" at bounding box center [359, 274] width 576 height 17
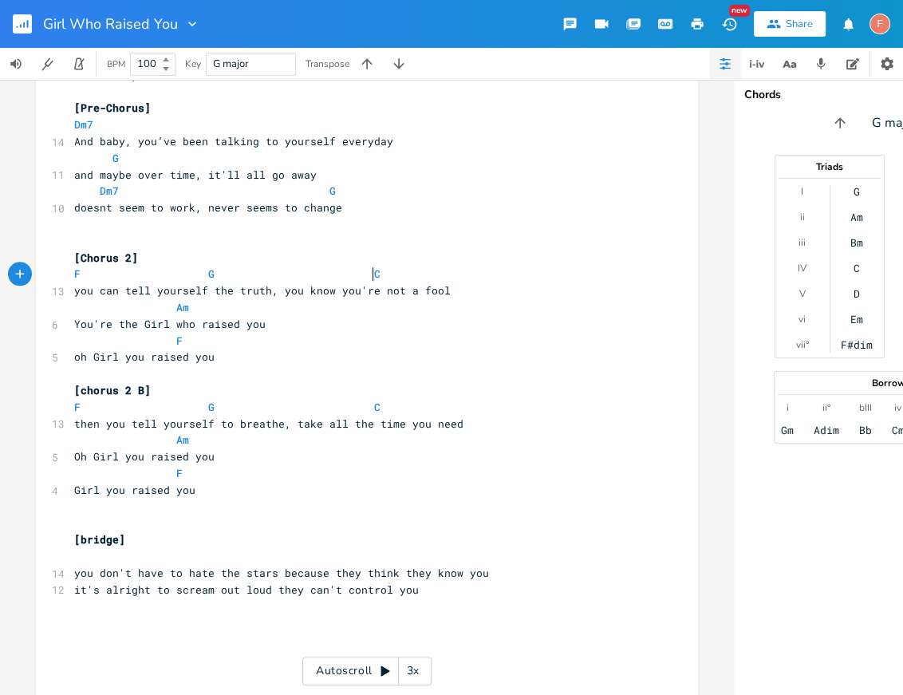
click at [506, 284] on pre "you can tell yourself the truth, you know you're not a fool" at bounding box center [359, 290] width 576 height 17
click at [441, 336] on pre "F" at bounding box center [359, 341] width 576 height 17
click at [419, 322] on pre "You're the Girl who raised you" at bounding box center [359, 324] width 576 height 17
click at [397, 321] on pre "You're the Girl who raised you" at bounding box center [359, 324] width 576 height 17
click at [338, 377] on pre "​" at bounding box center [359, 373] width 576 height 17
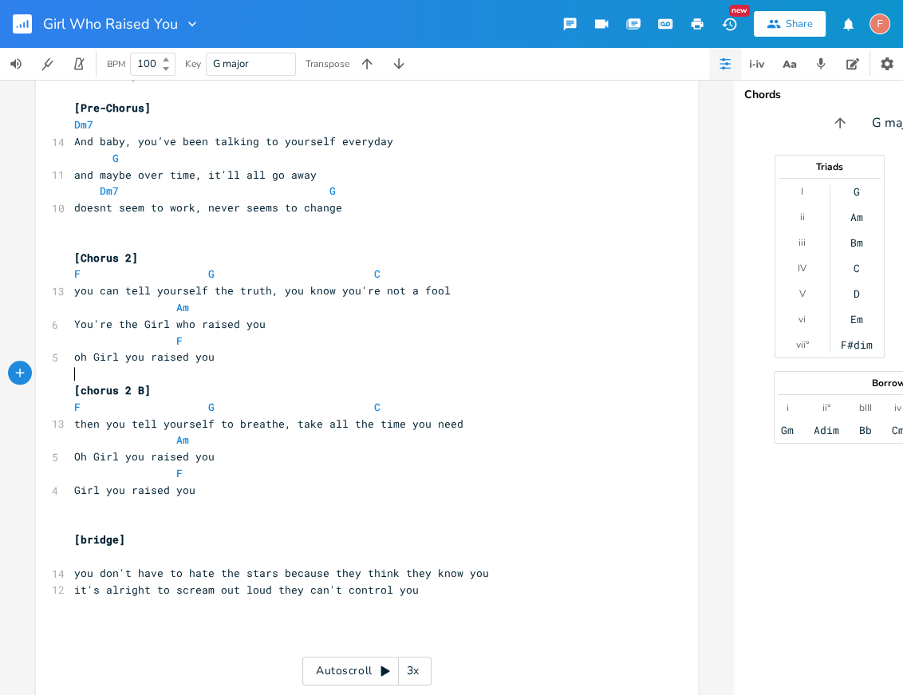
click at [313, 354] on pre "oh Girl you raised you" at bounding box center [359, 357] width 576 height 17
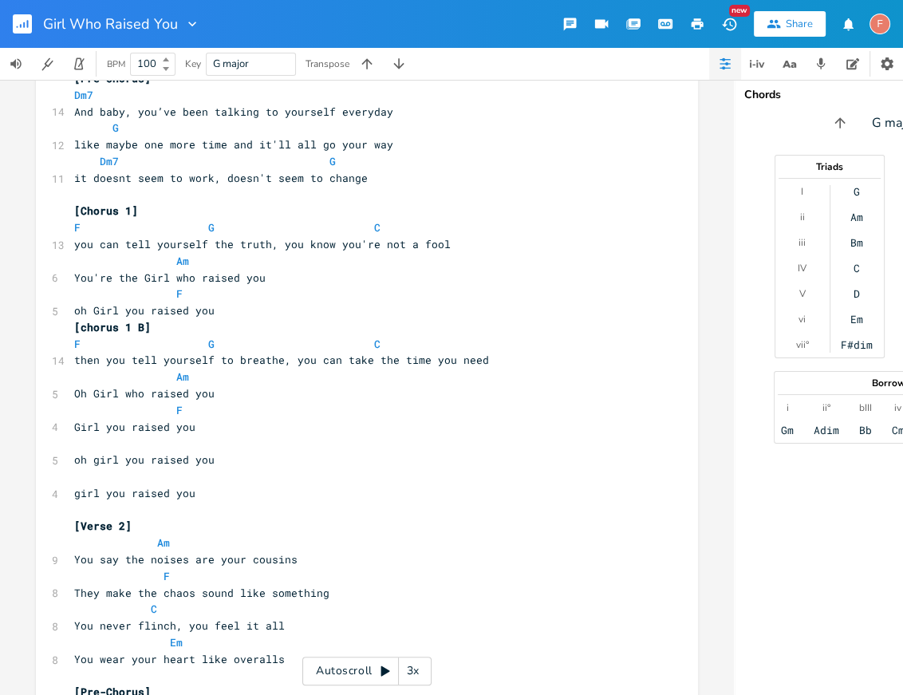
scroll to position [634, 0]
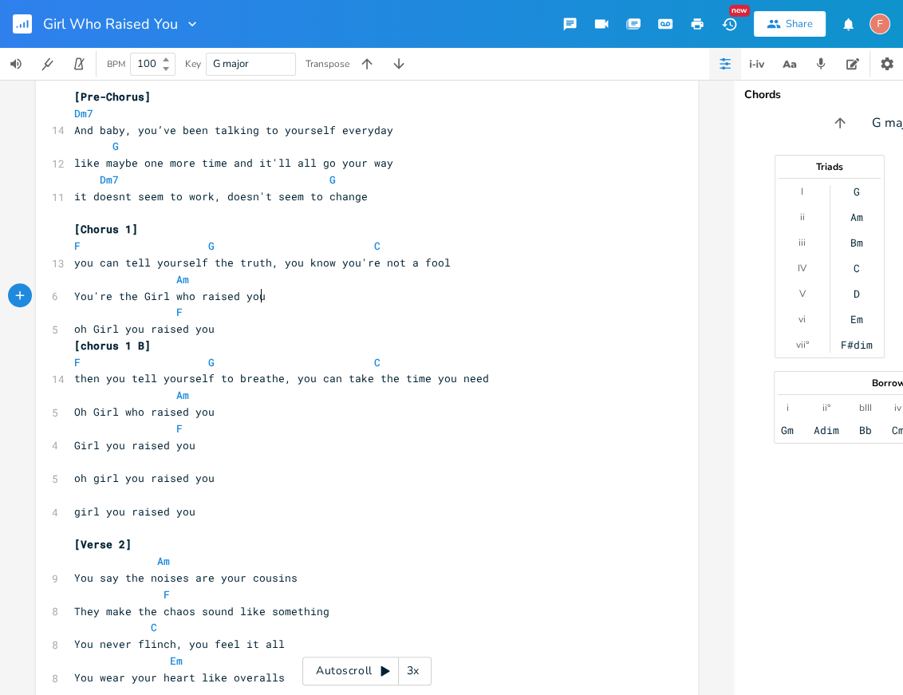
click at [341, 289] on pre "You're the Girl who raised you" at bounding box center [359, 296] width 576 height 17
click at [128, 330] on span "oh Girl you raised you" at bounding box center [144, 329] width 140 height 14
type textarea "you"
click at [128, 330] on span "oh Girl you raised you" at bounding box center [144, 329] width 140 height 14
click at [334, 310] on pre "F" at bounding box center [359, 312] width 576 height 17
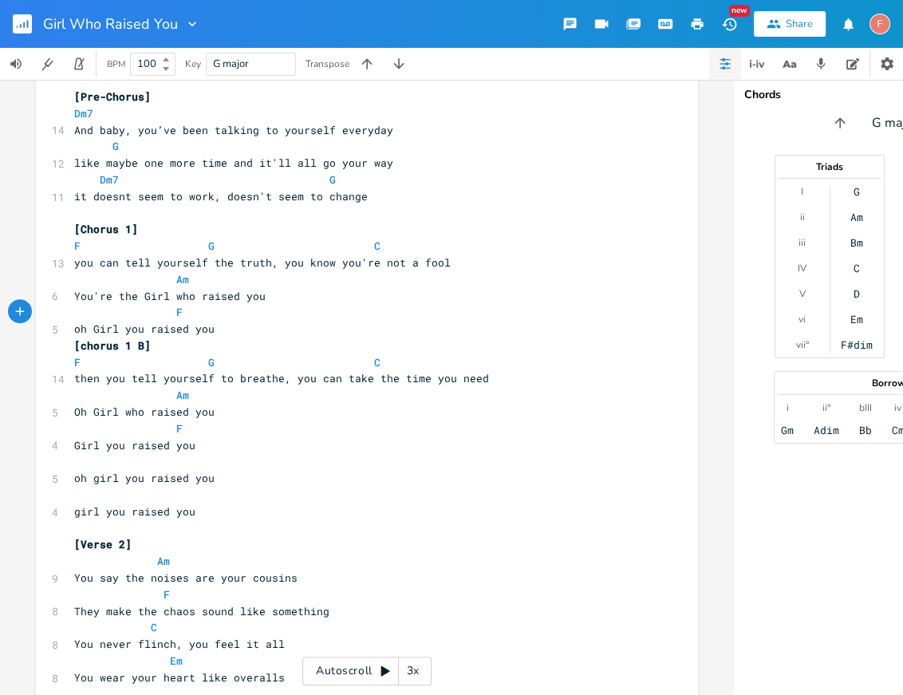
click at [128, 329] on span "oh Girl you raised you" at bounding box center [144, 329] width 140 height 14
type textarea "you"
click at [128, 329] on span "oh Girl you raised you" at bounding box center [144, 329] width 140 height 14
click at [448, 354] on pre "F G C" at bounding box center [359, 362] width 576 height 17
